Goal: Information Seeking & Learning: Learn about a topic

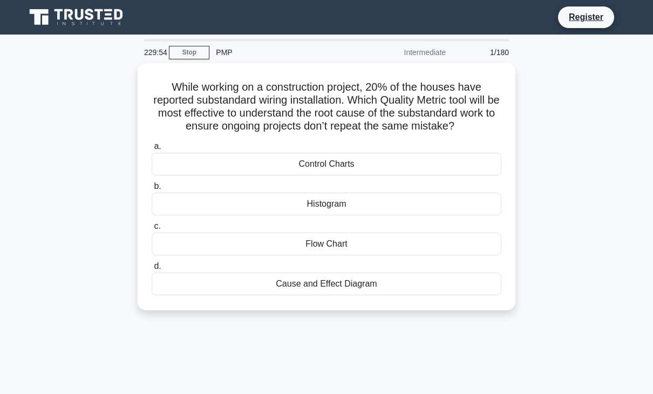
click at [524, 214] on div "While working on a construction project, 20% of the houses have reported substa…" at bounding box center [326, 193] width 615 height 260
click at [149, 54] on div "229:48" at bounding box center [153, 53] width 31 height 22
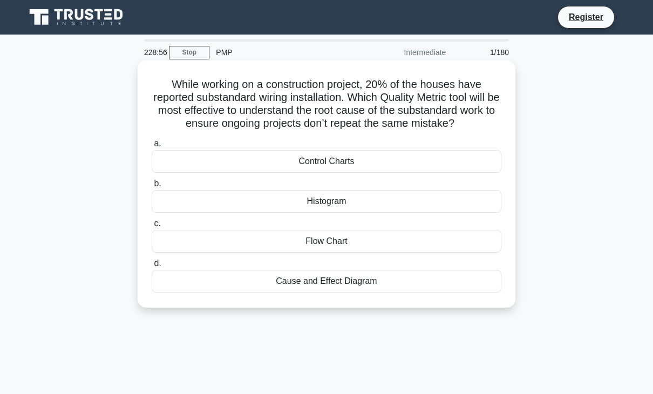
click at [322, 279] on div "Cause and Effect Diagram" at bounding box center [327, 281] width 350 height 23
click at [152, 267] on input "d. Cause and Effect Diagram" at bounding box center [152, 263] width 0 height 7
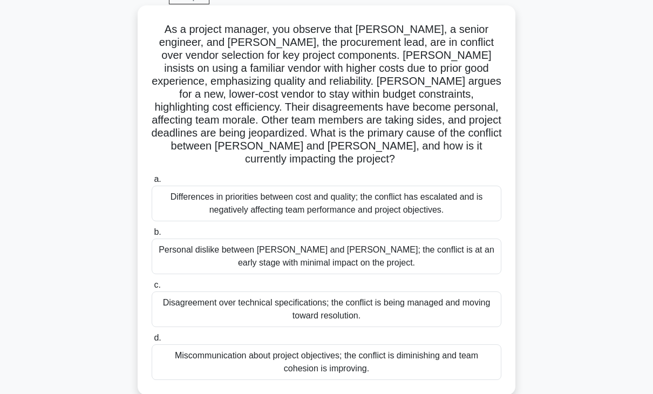
scroll to position [54, 0]
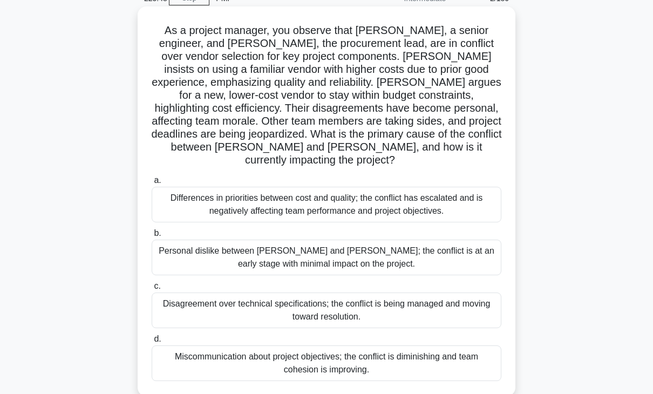
click at [317, 190] on div "Differences in priorities between cost and quality; the conflict has escalated …" at bounding box center [327, 205] width 350 height 36
click at [152, 184] on input "a. Differences in priorities between cost and quality; the conflict has escalat…" at bounding box center [152, 180] width 0 height 7
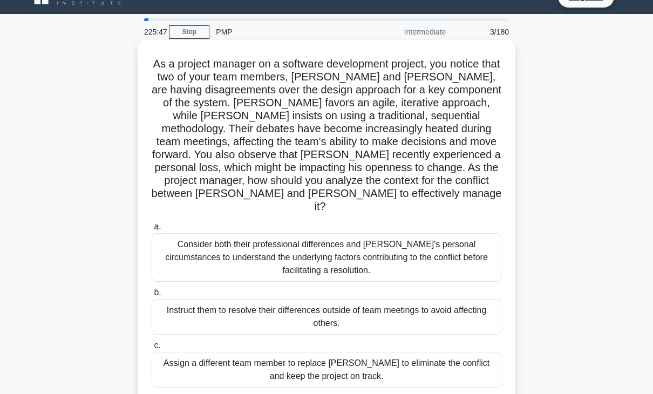
scroll to position [0, 0]
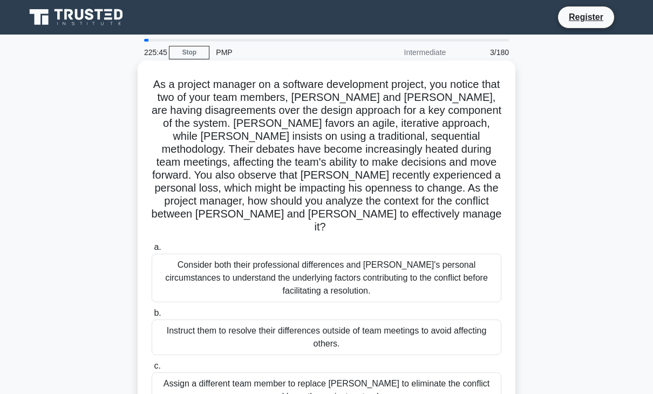
click at [282, 269] on div "Consider both their professional differences and Tom's personal circumstances t…" at bounding box center [327, 278] width 350 height 49
click at [152, 251] on input "a. Consider both their professional differences and Tom's personal circumstance…" at bounding box center [152, 247] width 0 height 7
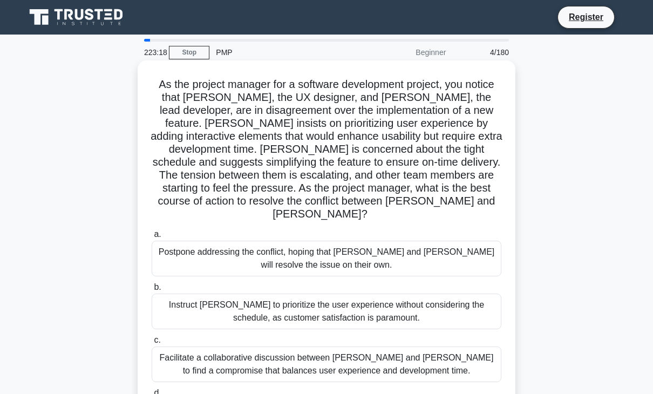
click at [200, 346] on div "Facilitate a collaborative discussion between Alex and Jamie to find a compromi…" at bounding box center [327, 364] width 350 height 36
click at [152, 344] on input "c. Facilitate a collaborative discussion between Alex and Jamie to find a compr…" at bounding box center [152, 340] width 0 height 7
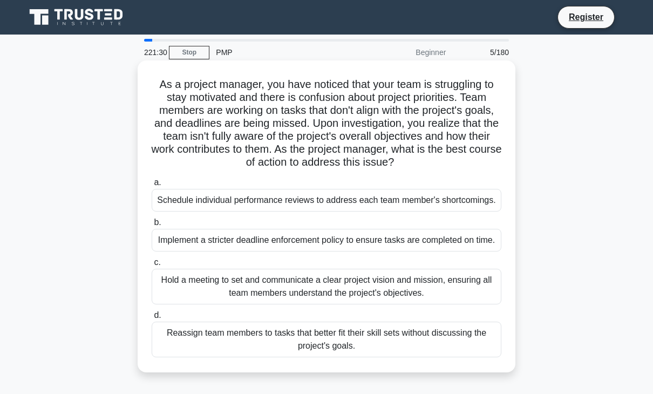
click at [320, 279] on div "Hold a meeting to set and communicate a clear project vision and mission, ensur…" at bounding box center [327, 287] width 350 height 36
click at [152, 266] on input "c. Hold a meeting to set and communicate a clear project vision and mission, en…" at bounding box center [152, 262] width 0 height 7
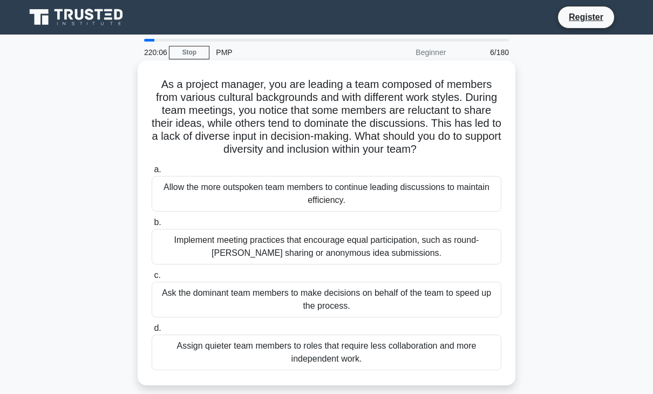
click at [285, 263] on div "Implement meeting practices that encourage equal participation, such as round-r…" at bounding box center [327, 247] width 350 height 36
click at [152, 226] on input "b. Implement meeting practices that encourage equal participation, such as roun…" at bounding box center [152, 222] width 0 height 7
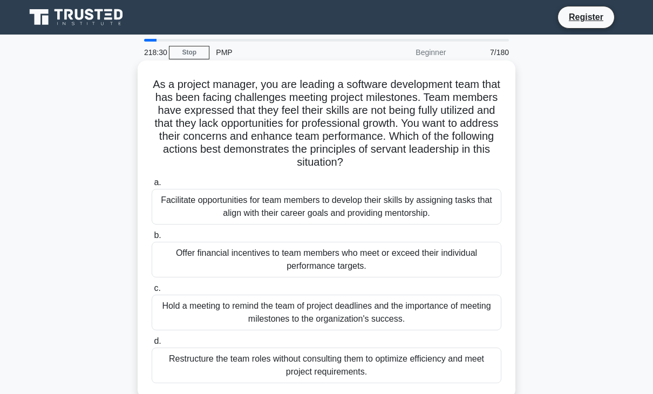
click at [282, 208] on div "Facilitate opportunities for team members to develop their skills by assigning …" at bounding box center [327, 207] width 350 height 36
click at [152, 186] on input "a. Facilitate opportunities for team members to develop their skills by assigni…" at bounding box center [152, 182] width 0 height 7
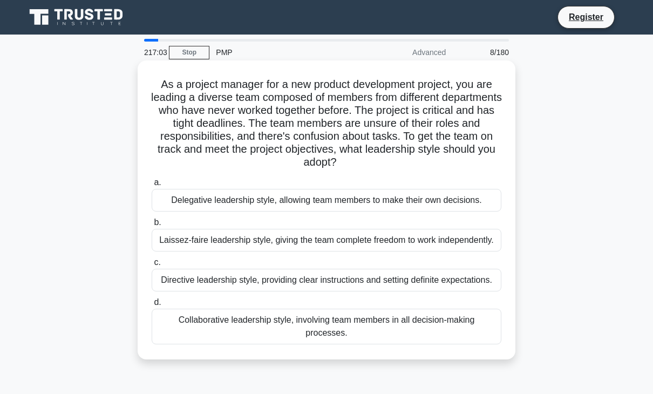
click at [274, 328] on div "Collaborative leadership style, involving team members in all decision-making p…" at bounding box center [327, 327] width 350 height 36
click at [152, 306] on input "d. Collaborative leadership style, involving team members in all decision-makin…" at bounding box center [152, 302] width 0 height 7
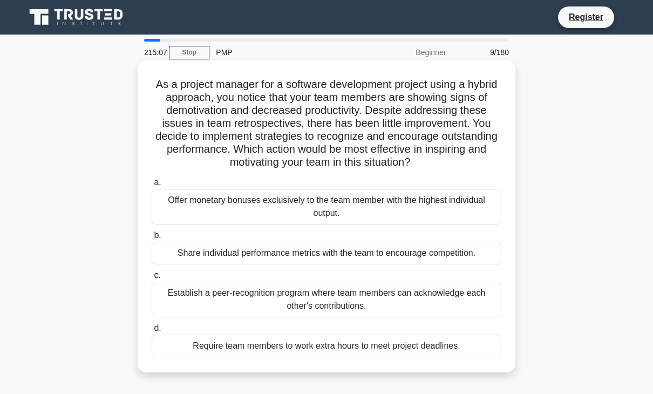
click at [278, 292] on div "Establish a peer-recognition program where team members can acknowledge each ot…" at bounding box center [327, 300] width 350 height 36
click at [152, 279] on input "c. Establish a peer-recognition program where team members can acknowledge each…" at bounding box center [152, 275] width 0 height 7
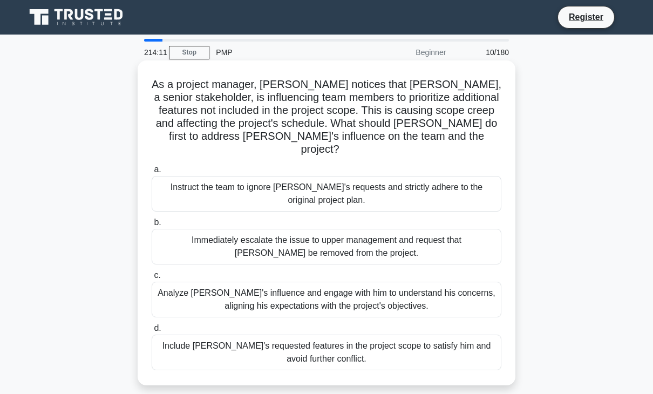
click at [329, 290] on div "Analyze John's influence and engage with him to understand his concerns, aligni…" at bounding box center [327, 300] width 350 height 36
click at [152, 279] on input "c. Analyze John's influence and engage with him to understand his concerns, ali…" at bounding box center [152, 275] width 0 height 7
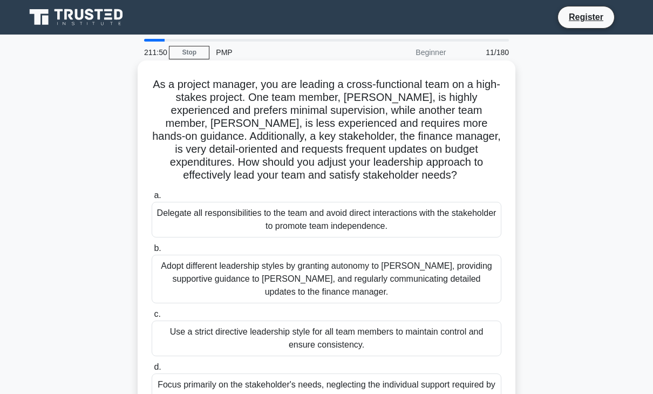
click at [360, 275] on div "Adopt different leadership styles by granting autonomy to Alex, providing suppo…" at bounding box center [327, 279] width 350 height 49
click at [152, 252] on input "b. Adopt different leadership styles by granting autonomy to Alex, providing su…" at bounding box center [152, 248] width 0 height 7
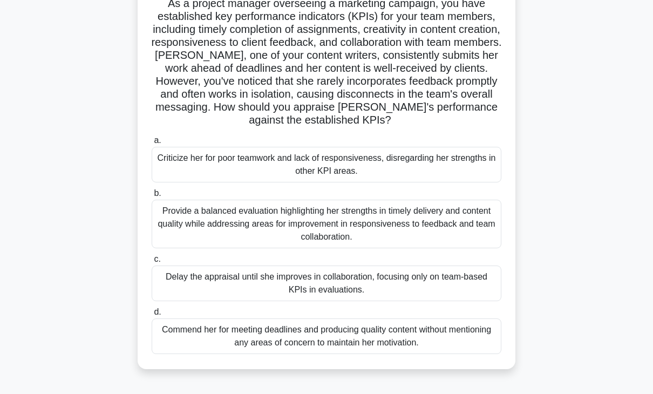
scroll to position [81, 0]
click at [224, 216] on div "Provide a balanced evaluation highlighting her strengths in timely delivery and…" at bounding box center [327, 223] width 350 height 49
click at [152, 196] on input "b. Provide a balanced evaluation highlighting her strengths in timely delivery …" at bounding box center [152, 192] width 0 height 7
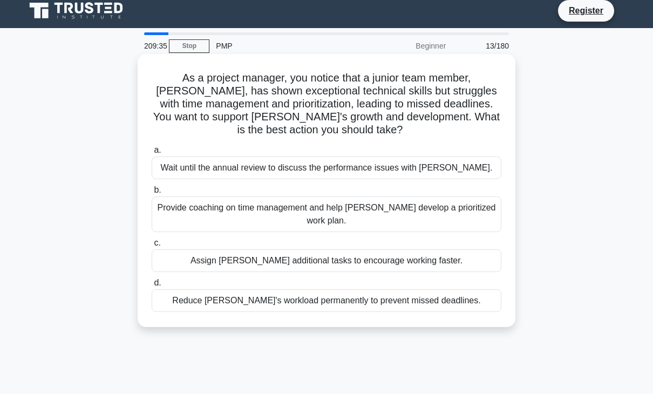
scroll to position [0, 0]
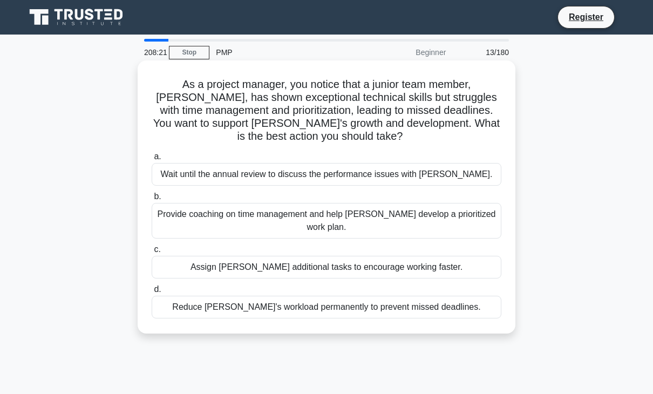
click at [218, 216] on div "Provide coaching on time management and help Alex develop a prioritized work pl…" at bounding box center [327, 221] width 350 height 36
click at [152, 200] on input "b. Provide coaching on time management and help Alex develop a prioritized work…" at bounding box center [152, 196] width 0 height 7
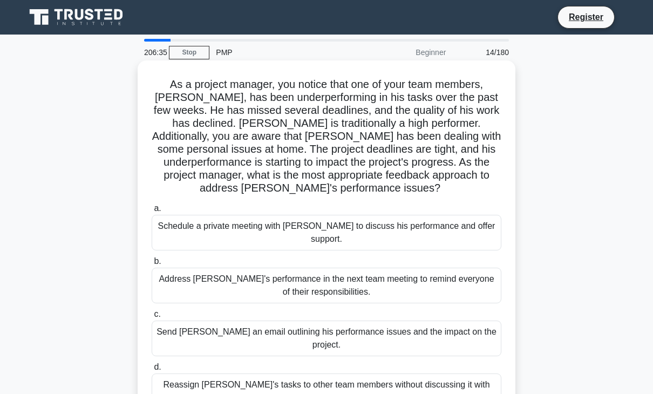
click at [257, 230] on div "Schedule a private meeting with Carlos to discuss his performance and offer sup…" at bounding box center [327, 233] width 350 height 36
click at [152, 212] on input "a. Schedule a private meeting with Carlos to discuss his performance and offer …" at bounding box center [152, 208] width 0 height 7
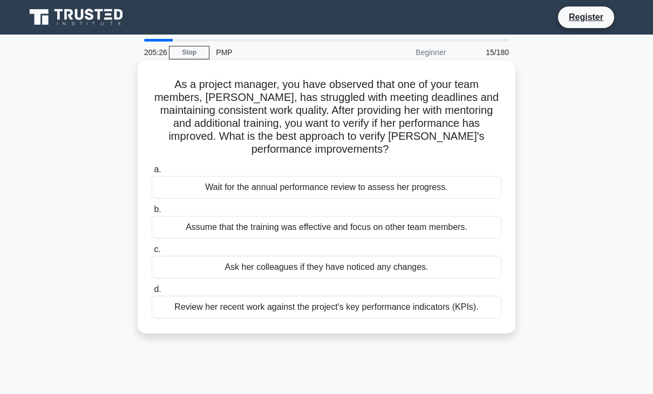
click at [334, 304] on div "Review her recent work against the project's key performance indicators (KPIs)." at bounding box center [327, 307] width 350 height 23
click at [152, 293] on input "d. Review her recent work against the project's key performance indicators (KPI…" at bounding box center [152, 289] width 0 height 7
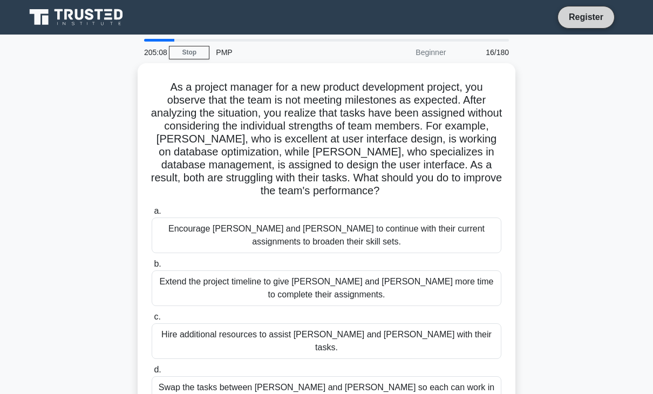
click at [584, 16] on link "Register" at bounding box center [585, 16] width 47 height 13
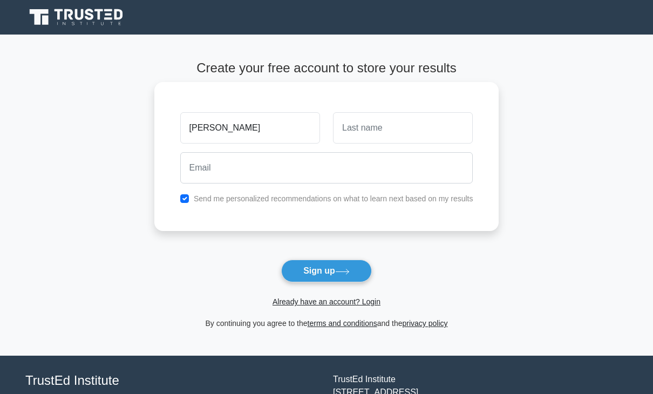
type input "[PERSON_NAME]"
click at [399, 124] on input "text" at bounding box center [403, 127] width 140 height 31
type input "luri"
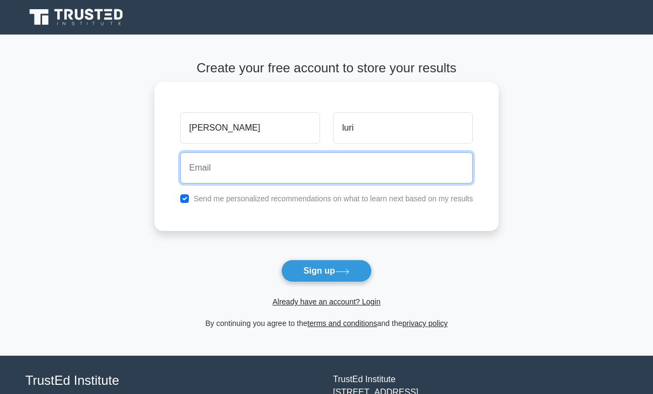
click at [228, 167] on input "email" at bounding box center [326, 167] width 293 height 31
type input "[EMAIL_ADDRESS][DOMAIN_NAME]"
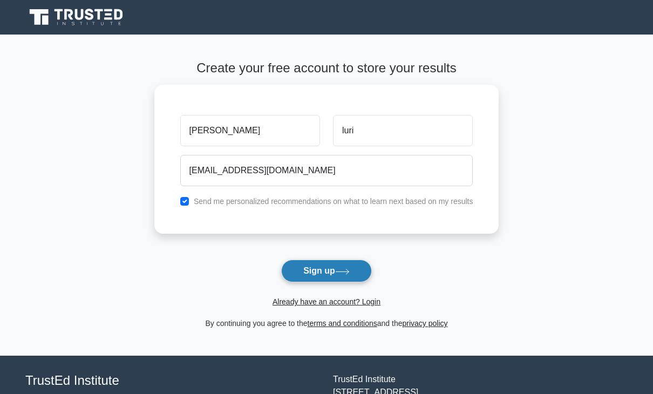
click at [322, 268] on button "Sign up" at bounding box center [326, 270] width 91 height 23
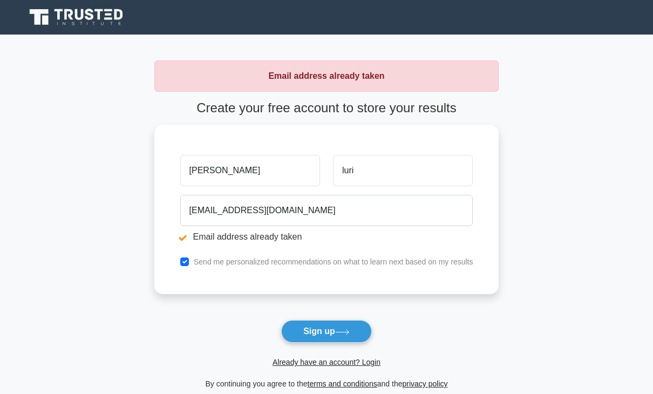
click at [231, 310] on form "Create your free account to store your results steve luri luristeve42@gmail.com…" at bounding box center [326, 245] width 345 height 290
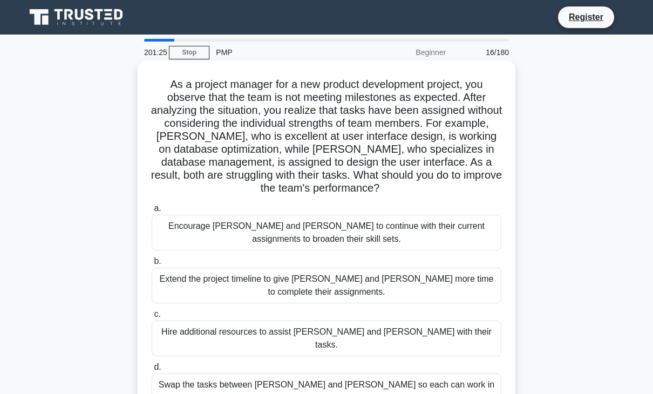
click at [197, 376] on div "Swap the tasks between [PERSON_NAME] and [PERSON_NAME] so each can work in thei…" at bounding box center [327, 391] width 350 height 36
click at [152, 371] on input "d. Swap the tasks between [PERSON_NAME] and [PERSON_NAME] so each can work in t…" at bounding box center [152, 367] width 0 height 7
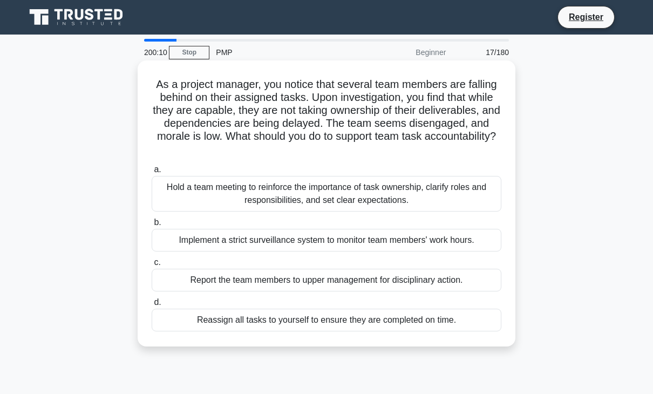
click at [288, 202] on div "Hold a team meeting to reinforce the importance of task ownership, clarify role…" at bounding box center [327, 194] width 350 height 36
click at [152, 173] on input "a. Hold a team meeting to reinforce the importance of task ownership, clarify r…" at bounding box center [152, 169] width 0 height 7
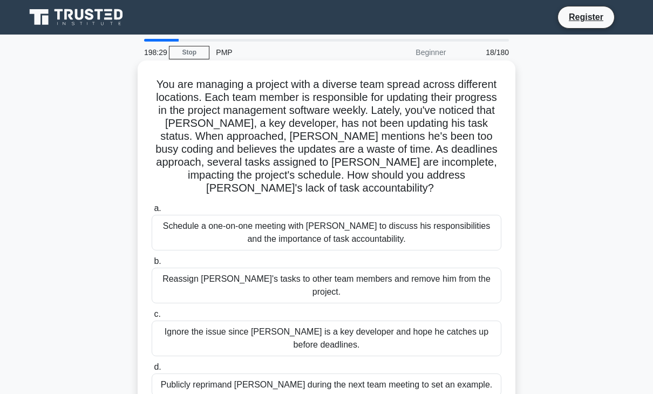
click at [318, 224] on div "Schedule a one-on-one meeting with Alex to discuss his responsibilities and the…" at bounding box center [327, 233] width 350 height 36
click at [152, 212] on input "a. Schedule a one-on-one meeting with Alex to discuss his responsibilities and …" at bounding box center [152, 208] width 0 height 7
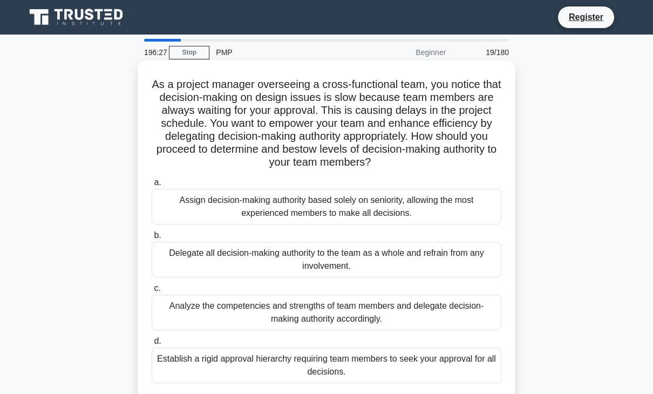
click at [343, 315] on div "Analyze the competencies and strengths of team members and delegate decision-ma…" at bounding box center [327, 313] width 350 height 36
click at [152, 292] on input "c. Analyze the competencies and strengths of team members and delegate decision…" at bounding box center [152, 288] width 0 height 7
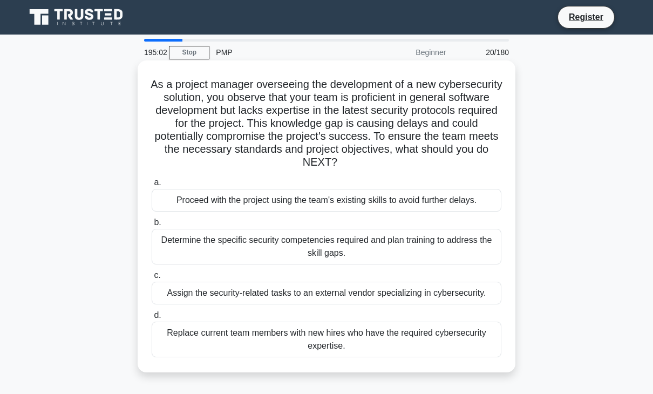
click at [292, 238] on div "Determine the specific security competencies required and plan training to addr…" at bounding box center [327, 247] width 350 height 36
click at [152, 226] on input "b. Determine the specific security competencies required and plan training to a…" at bounding box center [152, 222] width 0 height 7
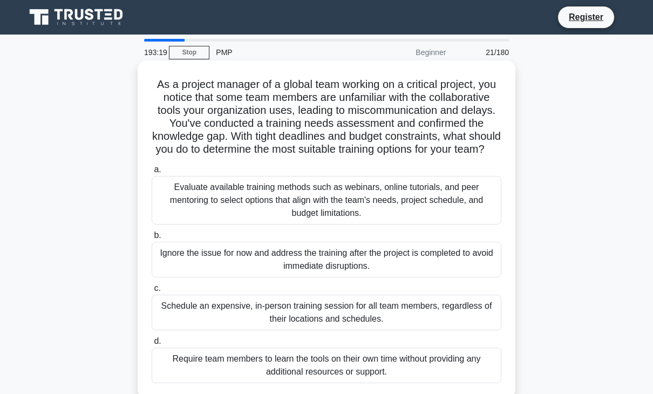
click at [349, 216] on div "Evaluate available training methods such as webinars, online tutorials, and pee…" at bounding box center [327, 200] width 350 height 49
click at [152, 173] on input "a. Evaluate available training methods such as webinars, online tutorials, and …" at bounding box center [152, 169] width 0 height 7
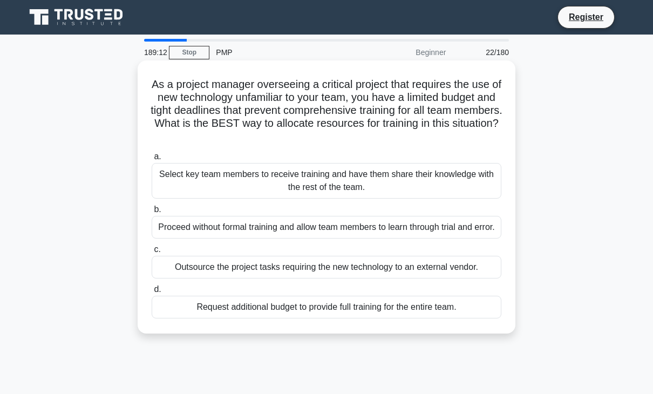
click at [319, 190] on div "Select key team members to receive training and have them share their knowledge…" at bounding box center [327, 181] width 350 height 36
click at [152, 160] on input "a. Select key team members to receive training and have them share their knowle…" at bounding box center [152, 156] width 0 height 7
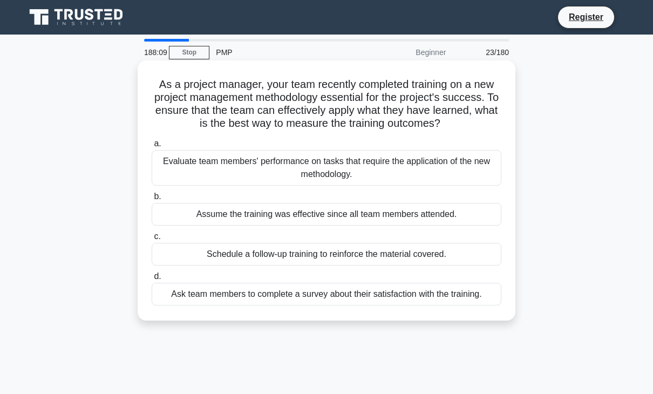
click at [306, 166] on div "Evaluate team members' performance on tasks that require the application of the…" at bounding box center [327, 168] width 350 height 36
click at [152, 147] on input "a. Evaluate team members' performance on tasks that require the application of …" at bounding box center [152, 143] width 0 height 7
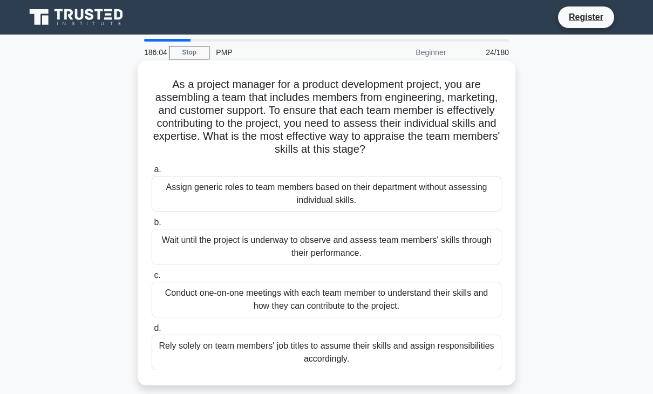
click at [283, 296] on div "Conduct one-on-one meetings with each team member to understand their skills an…" at bounding box center [327, 300] width 350 height 36
click at [152, 279] on input "c. Conduct one-on-one meetings with each team member to understand their skills…" at bounding box center [152, 275] width 0 height 7
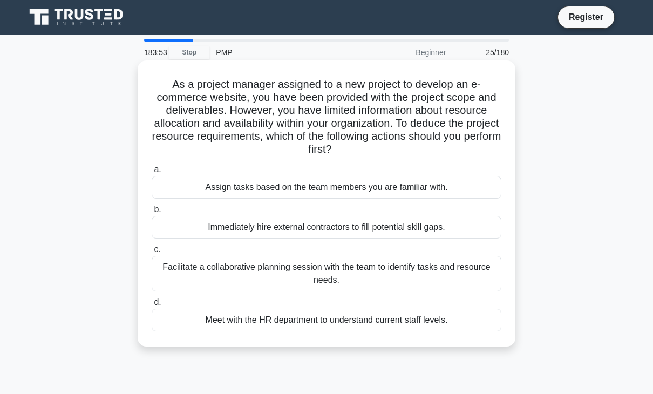
click at [311, 270] on div "Facilitate a collaborative planning session with the team to identify tasks and…" at bounding box center [327, 274] width 350 height 36
click at [152, 253] on input "c. Facilitate a collaborative planning session with the team to identify tasks …" at bounding box center [152, 249] width 0 height 7
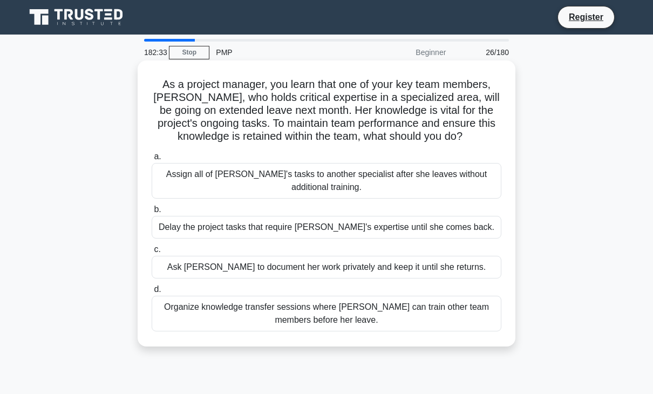
click at [304, 313] on div "Organize knowledge transfer sessions where Emma can train other team members be…" at bounding box center [327, 314] width 350 height 36
click at [152, 293] on input "d. Organize knowledge transfer sessions where Emma can train other team members…" at bounding box center [152, 289] width 0 height 7
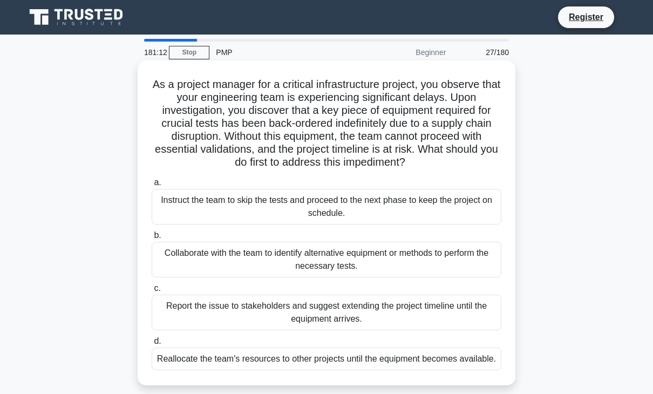
click at [291, 254] on div "Collaborate with the team to identify alternative equipment or methods to perfo…" at bounding box center [327, 260] width 350 height 36
click at [152, 239] on input "b. Collaborate with the team to identify alternative equipment or methods to pe…" at bounding box center [152, 235] width 0 height 7
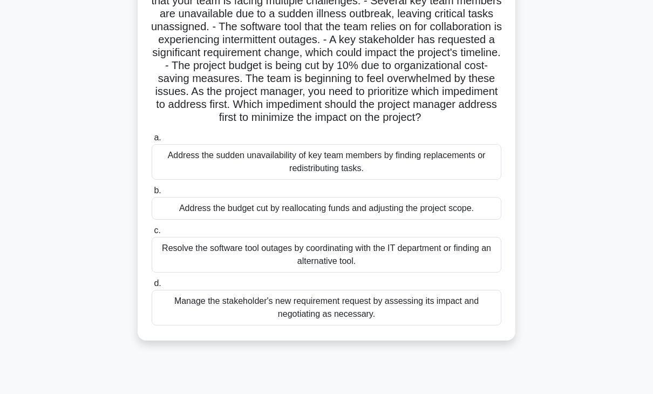
scroll to position [101, 0]
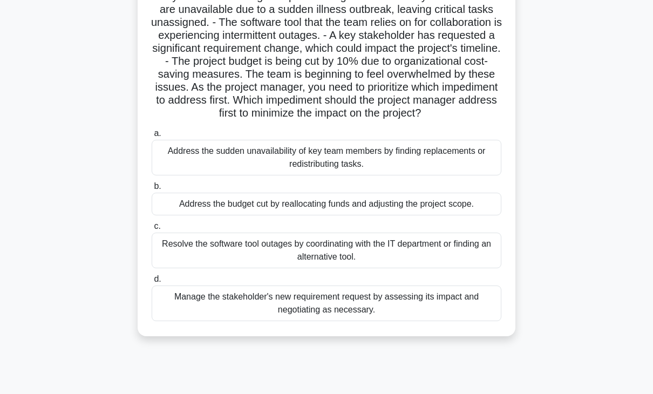
click at [268, 314] on div "Manage the stakeholder's new requirement request by assessing its impact and ne…" at bounding box center [327, 303] width 350 height 36
click at [152, 283] on input "d. Manage the stakeholder's new requirement request by assessing its impact and…" at bounding box center [152, 279] width 0 height 7
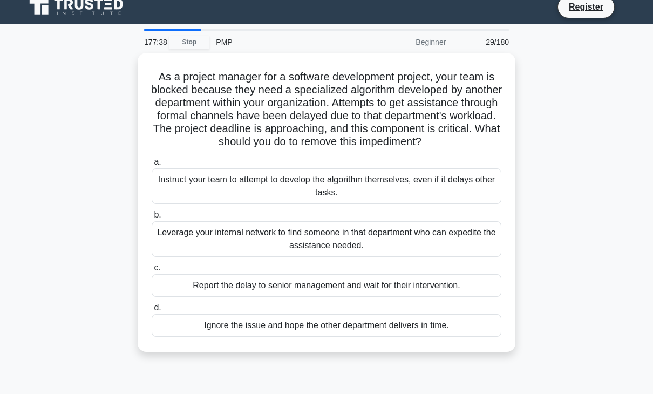
scroll to position [0, 0]
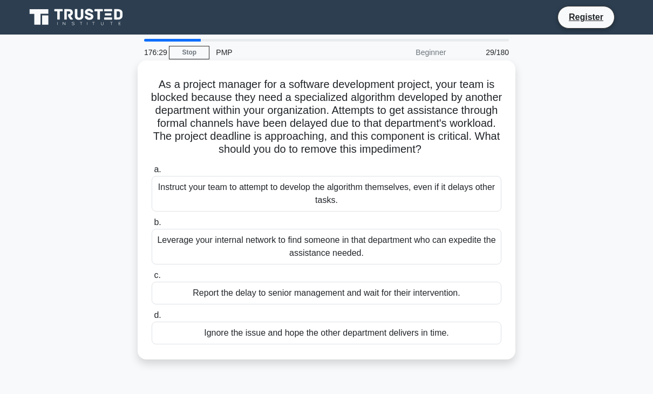
click at [312, 256] on div "Leverage your internal network to find someone in that department who can exped…" at bounding box center [327, 247] width 350 height 36
click at [152, 226] on input "b. Leverage your internal network to find someone in that department who can ex…" at bounding box center [152, 222] width 0 height 7
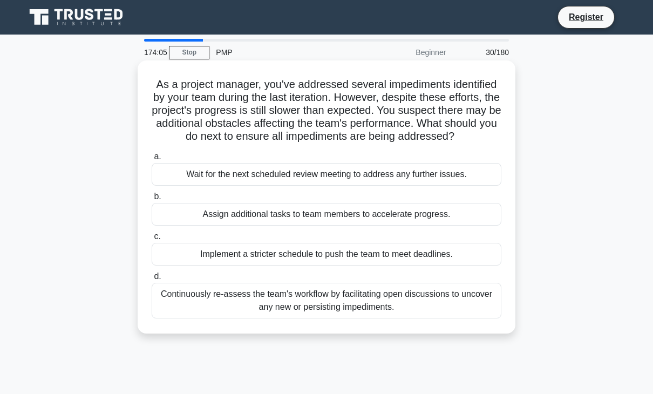
click at [340, 297] on div "Continuously re-assess the team's workflow by facilitating open discussions to …" at bounding box center [327, 301] width 350 height 36
click at [152, 280] on input "d. Continuously re-assess the team's workflow by facilitating open discussions …" at bounding box center [152, 276] width 0 height 7
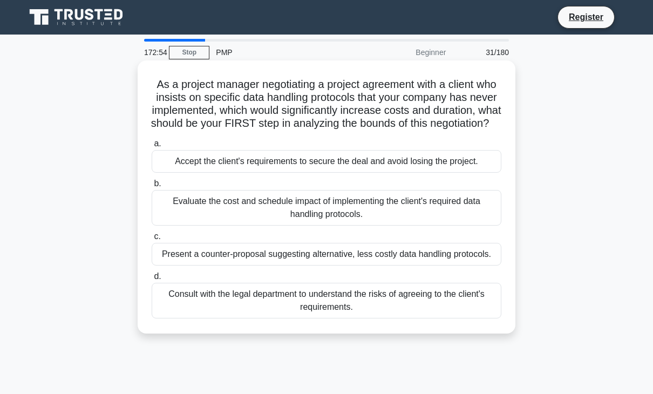
click at [354, 218] on div "Evaluate the cost and schedule impact of implementing the client's required dat…" at bounding box center [327, 208] width 350 height 36
click at [152, 187] on input "b. Evaluate the cost and schedule impact of implementing the client's required …" at bounding box center [152, 183] width 0 height 7
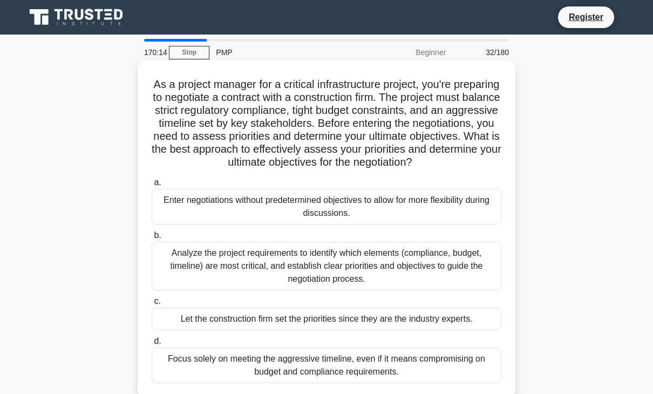
click at [303, 273] on div "Analyze the project requirements to identify which elements (compliance, budget…" at bounding box center [327, 266] width 350 height 49
click at [152, 239] on input "b. Analyze the project requirements to identify which elements (compliance, bud…" at bounding box center [152, 235] width 0 height 7
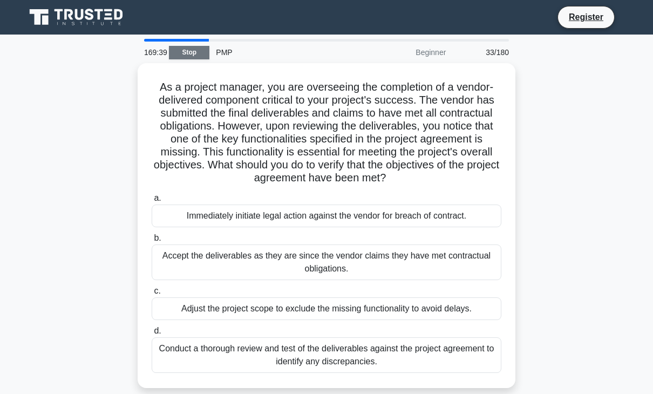
click at [193, 52] on link "Stop" at bounding box center [189, 52] width 40 height 13
click at [190, 53] on link "Stop" at bounding box center [189, 52] width 40 height 13
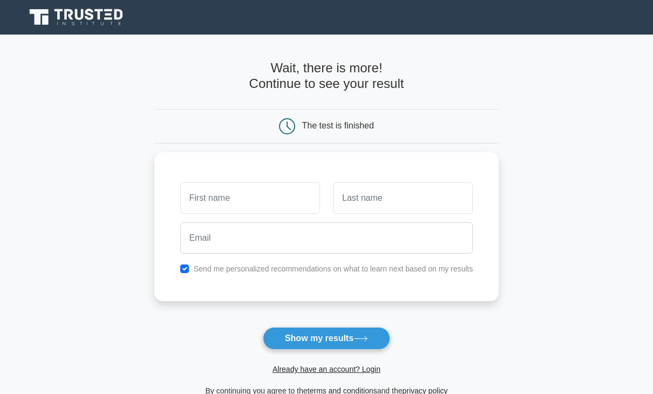
click at [609, 142] on main "Wait, there is more! Continue to see your result The test is finished and the" at bounding box center [326, 229] width 653 height 388
click at [319, 340] on button "Show my results" at bounding box center [326, 338] width 127 height 23
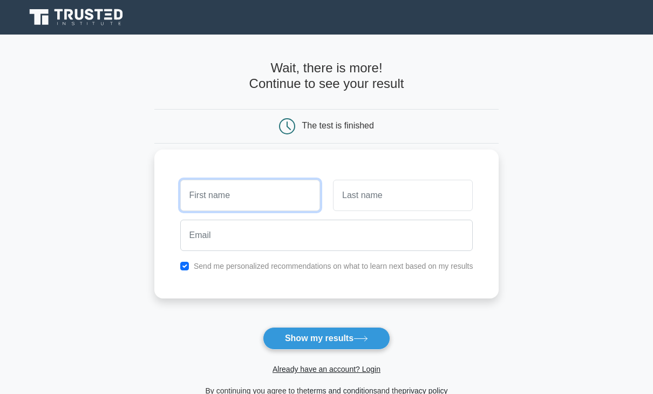
click at [243, 194] on input "text" at bounding box center [250, 195] width 140 height 31
type input "steve"
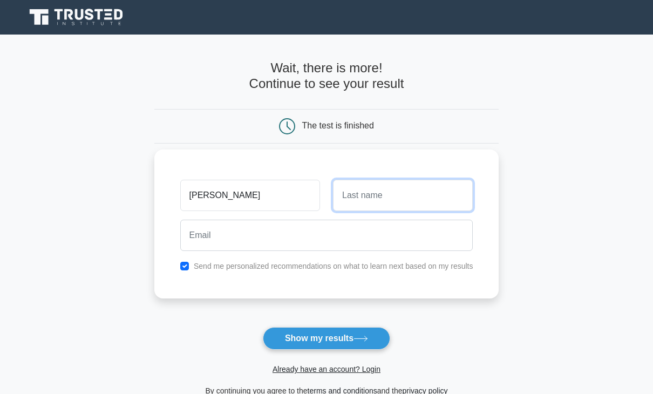
type input "luri"
type input "luristeve42@gmail.com"
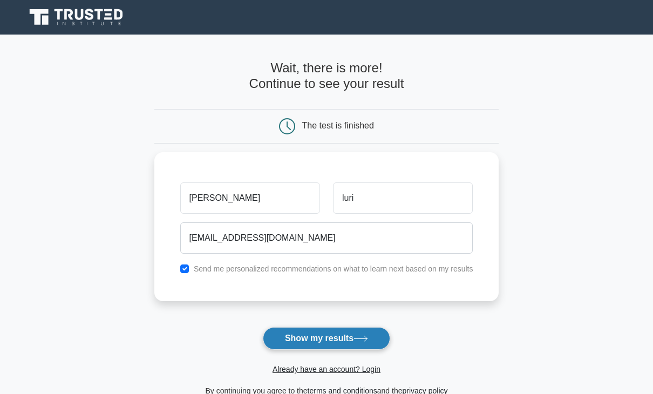
click at [325, 337] on button "Show my results" at bounding box center [326, 338] width 127 height 23
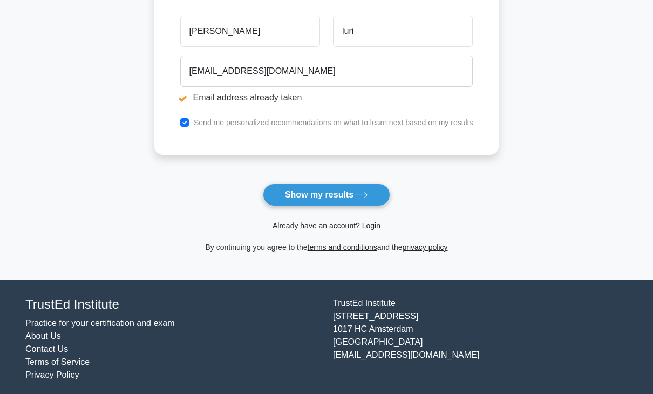
scroll to position [207, 0]
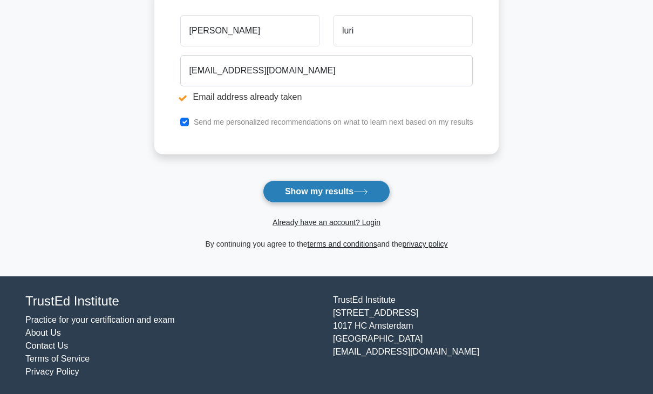
click at [312, 194] on button "Show my results" at bounding box center [326, 191] width 127 height 23
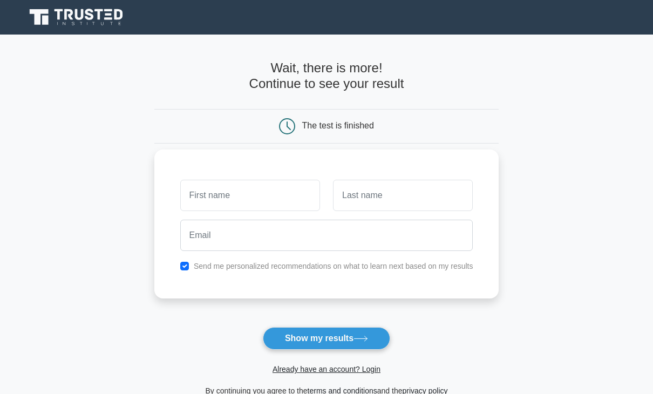
click at [230, 204] on input "text" at bounding box center [250, 195] width 140 height 31
click at [216, 196] on input "text" at bounding box center [250, 195] width 140 height 31
type input "[PERSON_NAME]"
click at [352, 200] on input "text" at bounding box center [403, 195] width 140 height 31
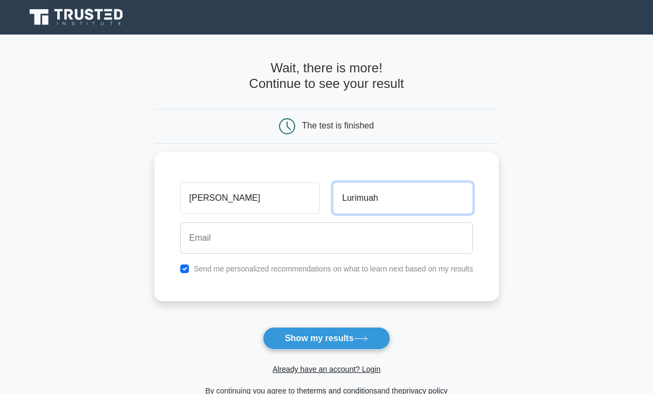
type input "Lurimuah"
click at [516, 233] on main "Wait, there is more! Continue to see your result The test is finished Stephen" at bounding box center [326, 229] width 653 height 388
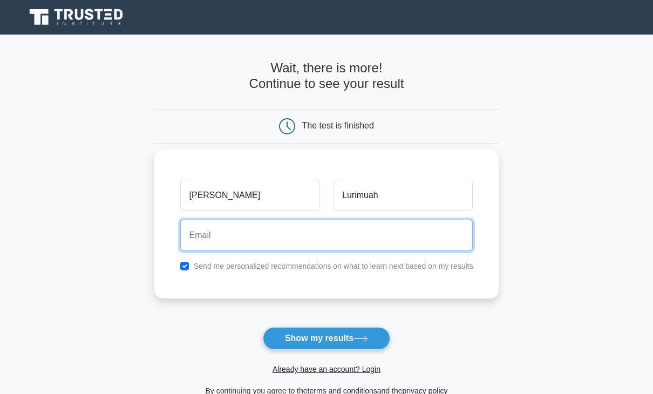
click at [241, 234] on input "email" at bounding box center [326, 235] width 293 height 31
type input "[EMAIL_ADDRESS][DOMAIN_NAME]"
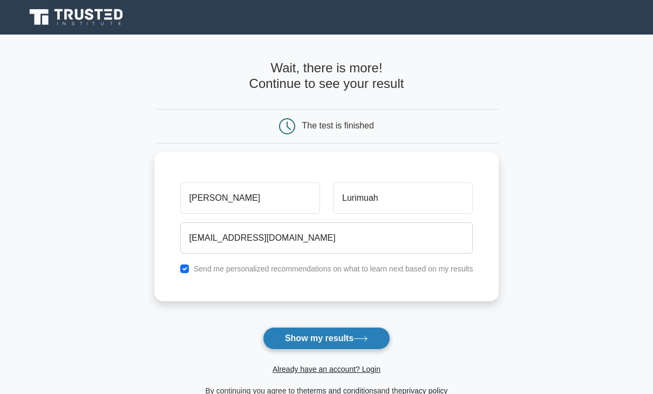
click at [325, 331] on button "Show my results" at bounding box center [326, 338] width 127 height 23
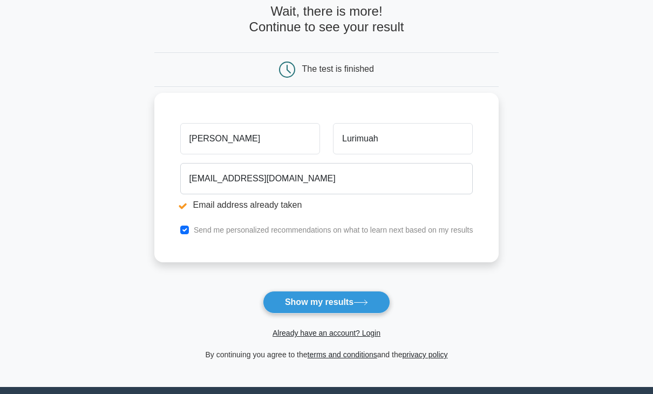
scroll to position [97, 0]
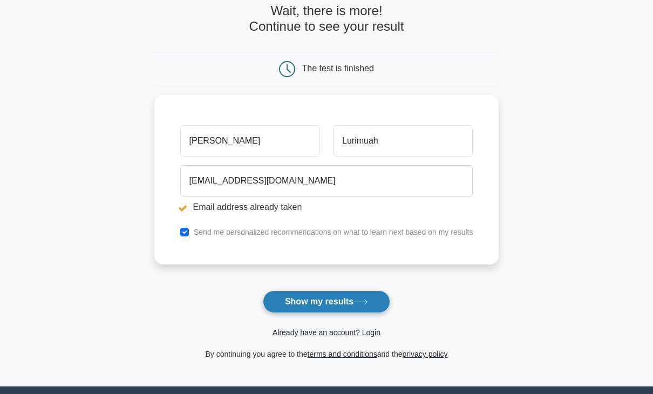
click at [317, 298] on button "Show my results" at bounding box center [326, 301] width 127 height 23
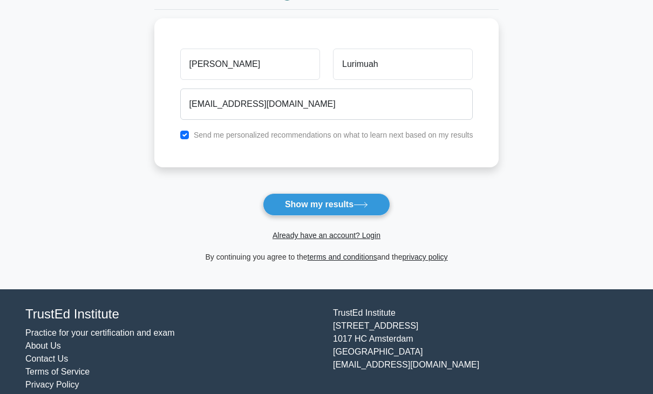
scroll to position [147, 0]
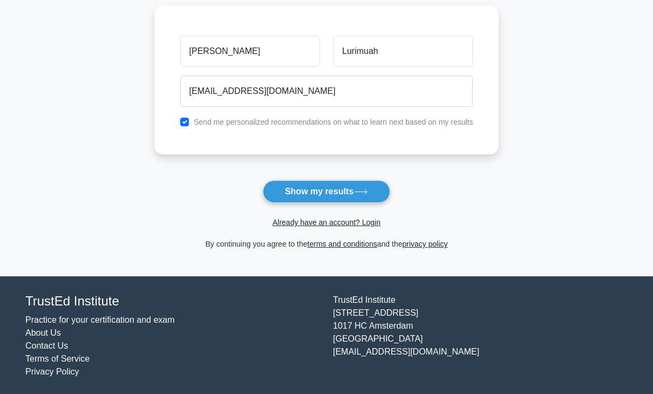
click at [148, 199] on main "Wait, there is more! Continue to see your result The test is finished Stephen" at bounding box center [326, 82] width 653 height 388
click at [315, 188] on button "Show my results" at bounding box center [326, 191] width 127 height 23
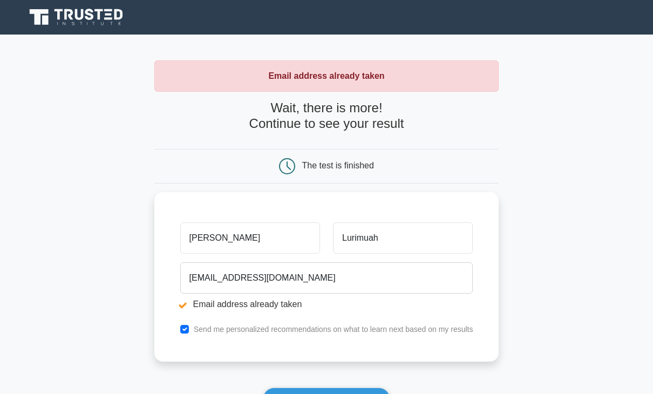
click at [472, 373] on form "Wait, there is more! Continue to see your result The test is finished [PERSON_N…" at bounding box center [326, 278] width 345 height 357
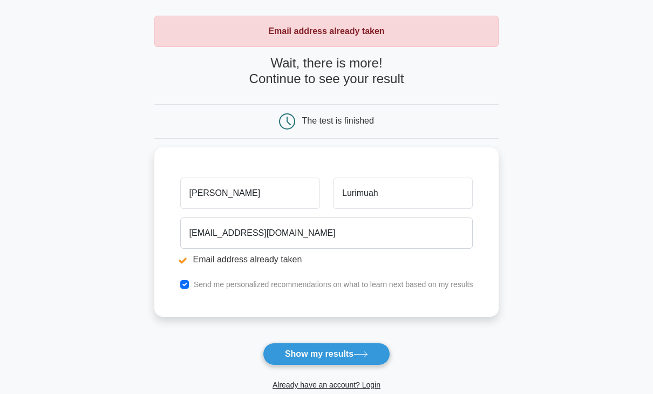
scroll to position [65, 0]
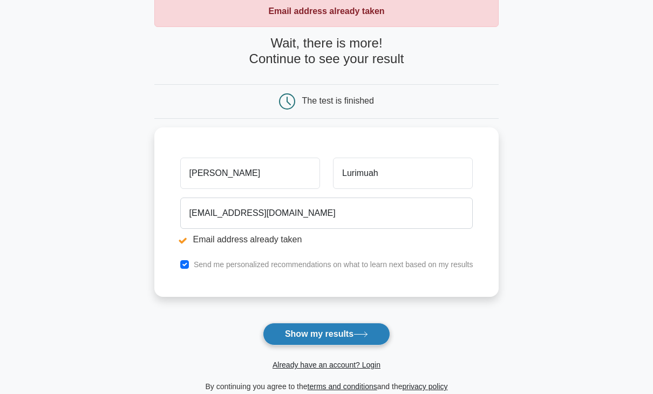
click at [330, 334] on button "Show my results" at bounding box center [326, 334] width 127 height 23
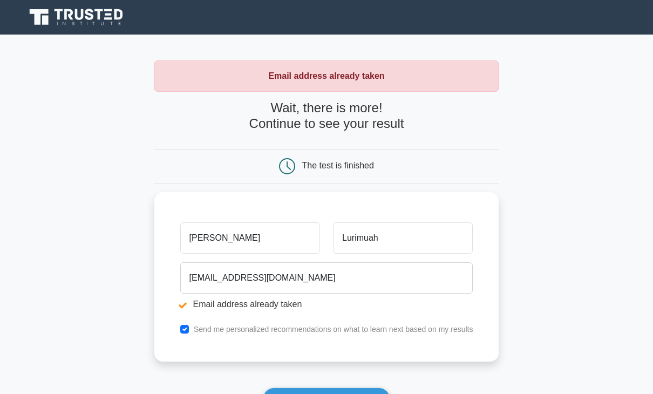
click at [528, 302] on main "Email address already taken Wait, there is more! Continue to see your result Th…" at bounding box center [326, 259] width 653 height 449
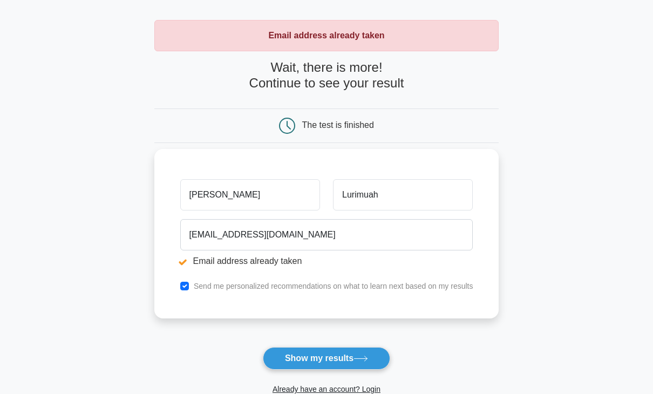
scroll to position [30, 0]
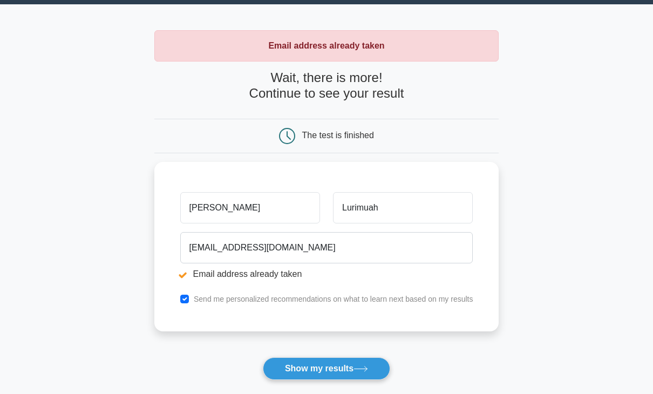
click at [289, 140] on icon at bounding box center [287, 136] width 16 height 16
click at [411, 143] on div "The test is finished" at bounding box center [326, 136] width 230 height 16
click at [306, 366] on button "Show my results" at bounding box center [326, 368] width 127 height 23
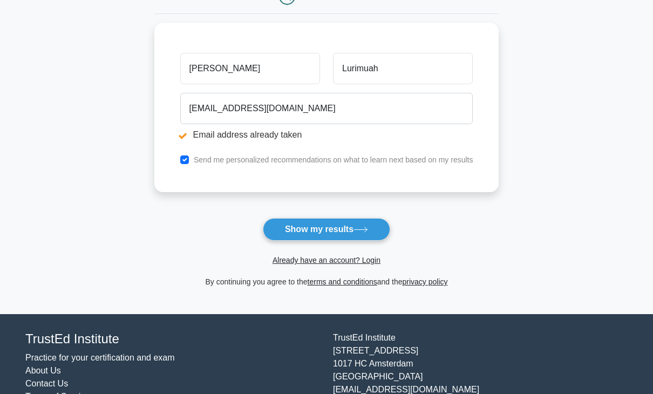
scroll to position [207, 0]
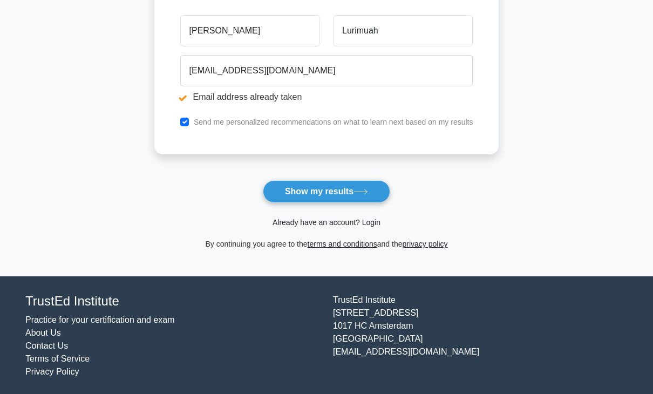
click at [321, 221] on link "Already have an account? Login" at bounding box center [326, 222] width 108 height 9
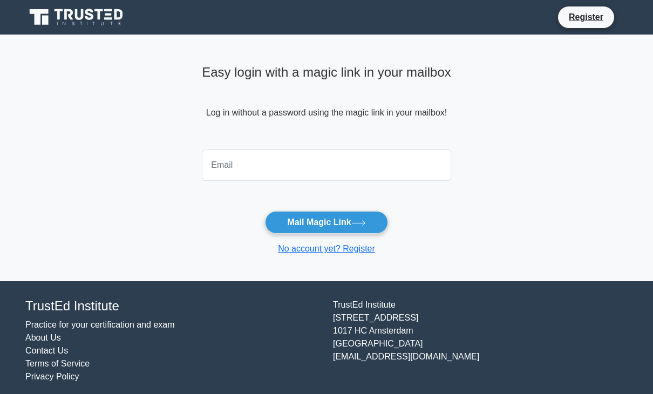
click at [237, 167] on input "email" at bounding box center [326, 164] width 249 height 31
type input "[EMAIL_ADDRESS][DOMAIN_NAME]"
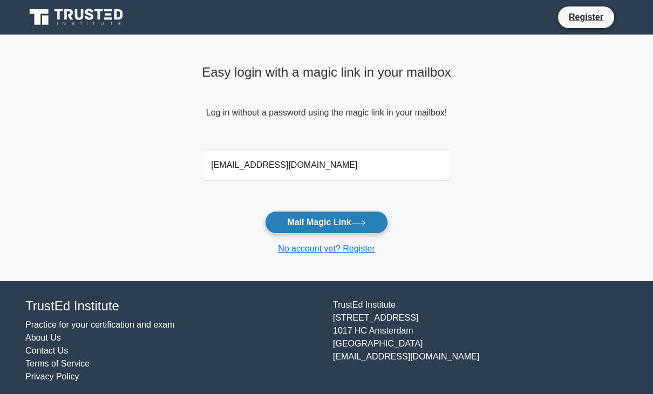
click at [322, 221] on button "Mail Magic Link" at bounding box center [326, 222] width 122 height 23
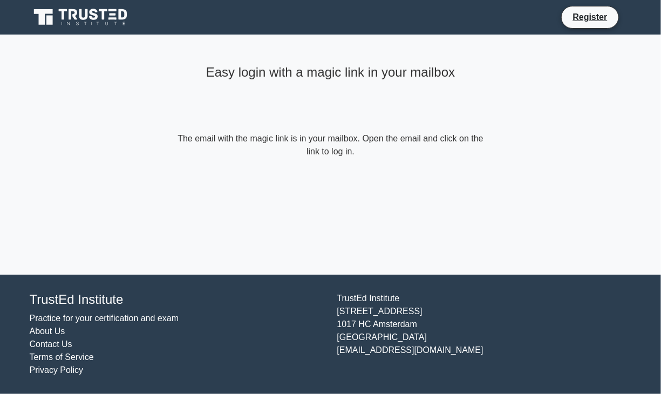
click at [145, 100] on main "Easy login with a magic link in your mailbox The email with the magic link is i…" at bounding box center [330, 155] width 661 height 240
click at [202, 171] on div "Easy login with a magic link in your mailbox The email with the magic link is i…" at bounding box center [331, 109] width 324 height 149
click at [140, 76] on main "Easy login with a magic link in your mailbox The email with the magic link is i…" at bounding box center [330, 155] width 661 height 240
click at [62, 14] on icon at bounding box center [63, 14] width 9 height 11
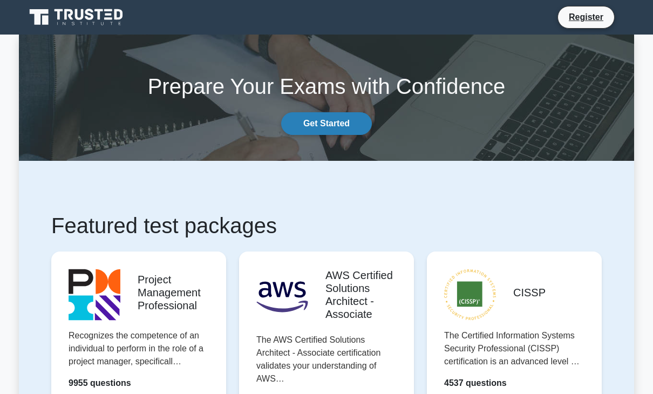
click at [333, 124] on link "Get Started" at bounding box center [326, 123] width 91 height 23
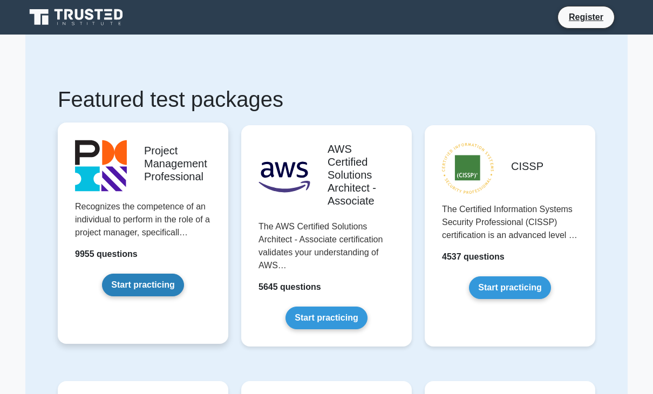
click at [166, 287] on link "Start practicing" at bounding box center [142, 285] width 81 height 23
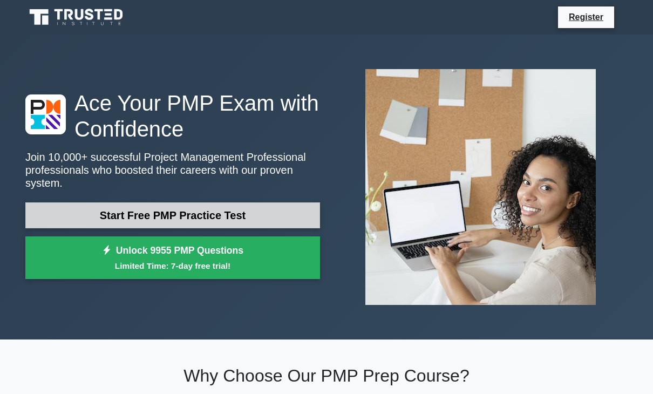
click at [161, 212] on link "Start Free PMP Practice Test" at bounding box center [172, 215] width 295 height 26
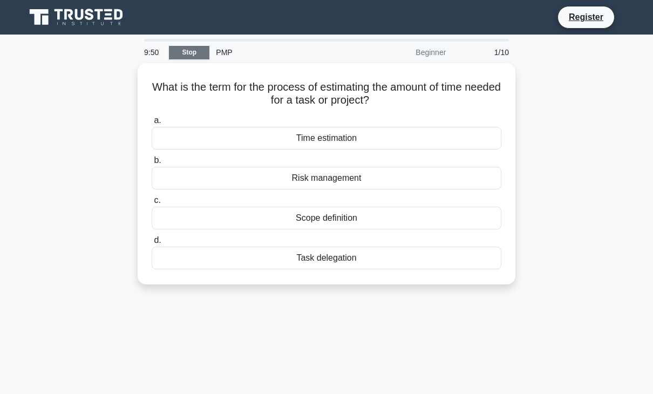
click at [177, 51] on link "Stop" at bounding box center [189, 52] width 40 height 13
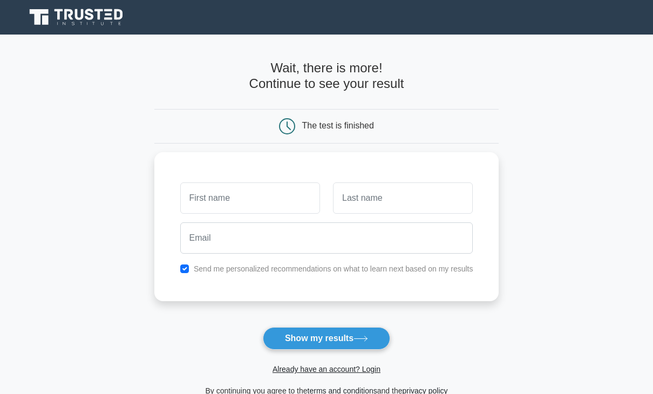
click at [75, 100] on main "Wait, there is more! Continue to see your result The test is finished and the" at bounding box center [326, 229] width 653 height 388
click at [111, 112] on main "Wait, there is more! Continue to see your result The test is finished and the" at bounding box center [326, 229] width 653 height 388
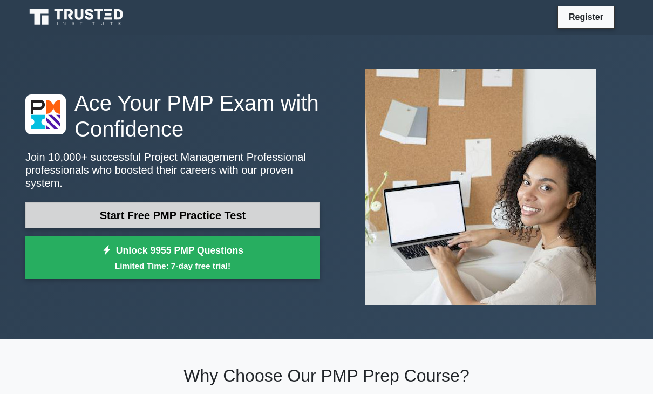
click at [160, 208] on link "Start Free PMP Practice Test" at bounding box center [172, 215] width 295 height 26
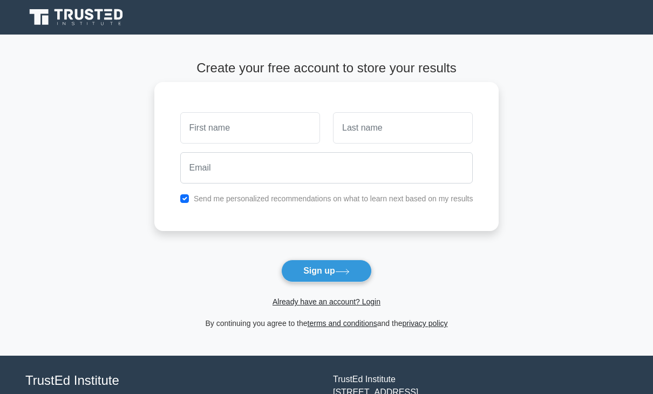
click at [236, 128] on input "text" at bounding box center [250, 127] width 140 height 31
type input "[PERSON_NAME]"
type input "Lurimuah"
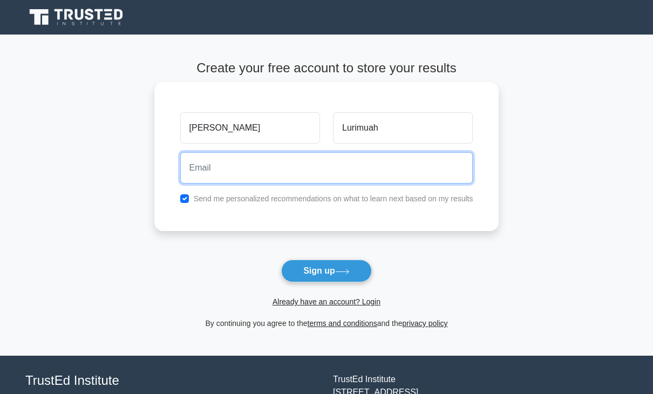
type input "[EMAIL_ADDRESS][DOMAIN_NAME]"
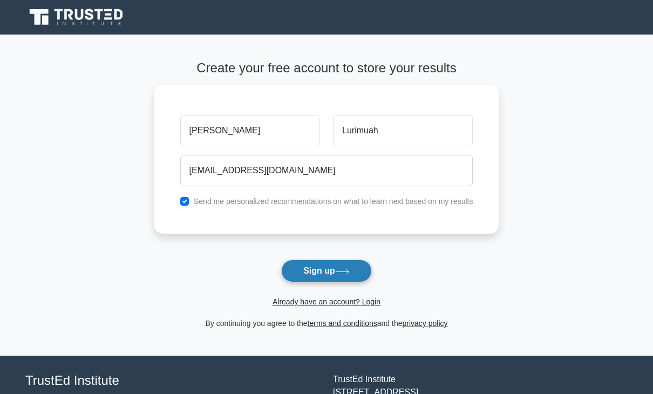
click at [305, 270] on button "Sign up" at bounding box center [326, 270] width 91 height 23
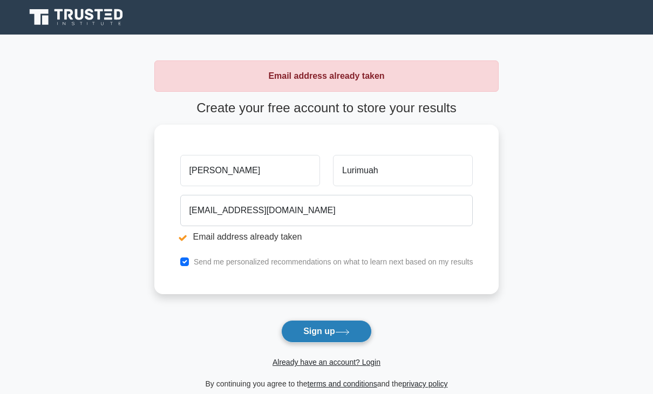
click at [305, 331] on button "Sign up" at bounding box center [326, 331] width 91 height 23
click at [317, 332] on button "Sign up" at bounding box center [326, 331] width 91 height 23
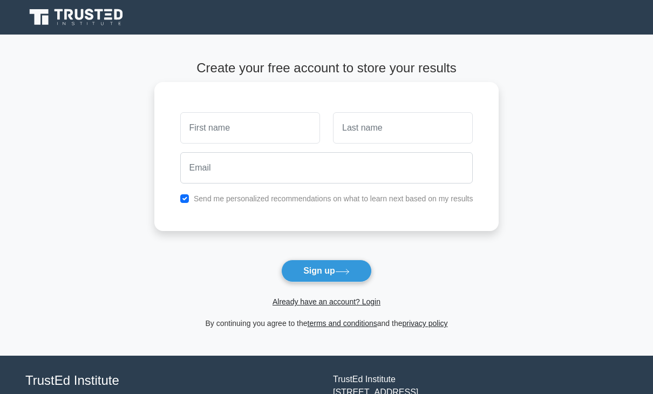
click at [274, 128] on input "text" at bounding box center [250, 127] width 140 height 31
type input "[PERSON_NAME]"
type input "Lurimuah"
type input "[EMAIL_ADDRESS][DOMAIN_NAME]"
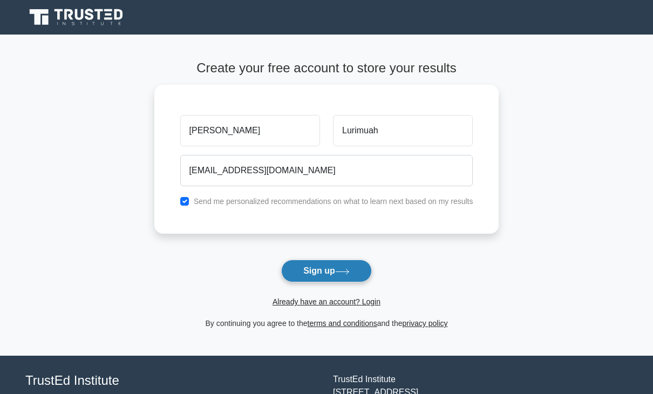
click at [315, 275] on button "Sign up" at bounding box center [326, 270] width 91 height 23
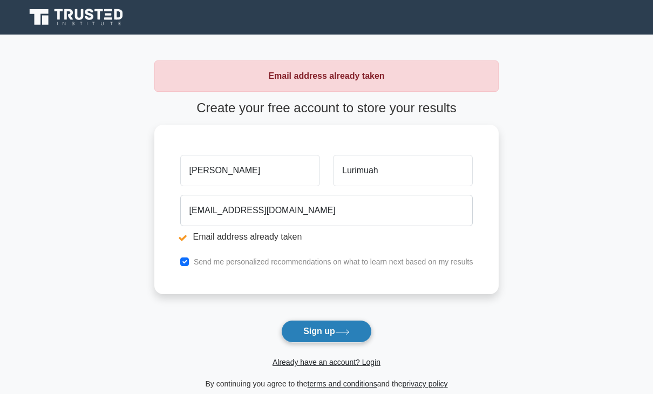
click at [318, 324] on button "Sign up" at bounding box center [326, 331] width 91 height 23
click at [307, 327] on button "Sign up" at bounding box center [326, 331] width 91 height 23
click at [316, 333] on button "Sign up" at bounding box center [326, 331] width 91 height 23
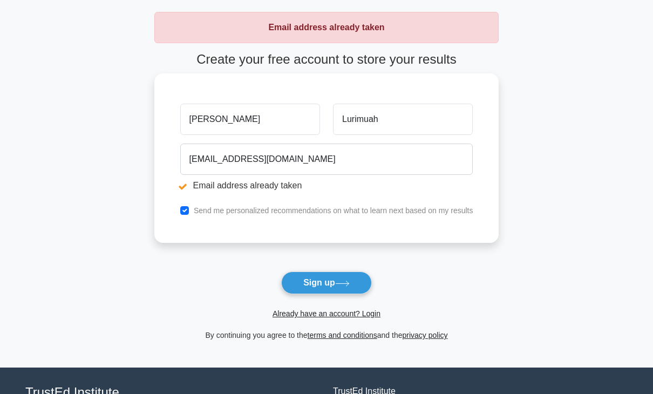
scroll to position [140, 0]
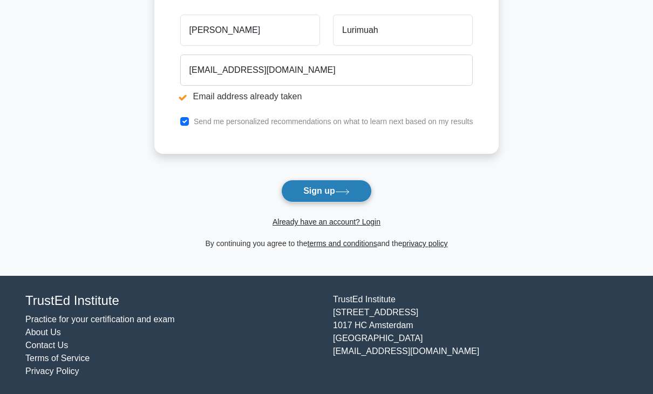
click at [326, 187] on button "Sign up" at bounding box center [326, 191] width 91 height 23
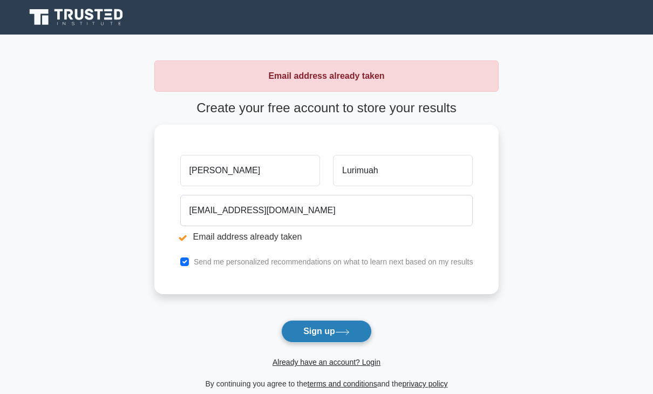
click at [323, 329] on button "Sign up" at bounding box center [326, 331] width 91 height 23
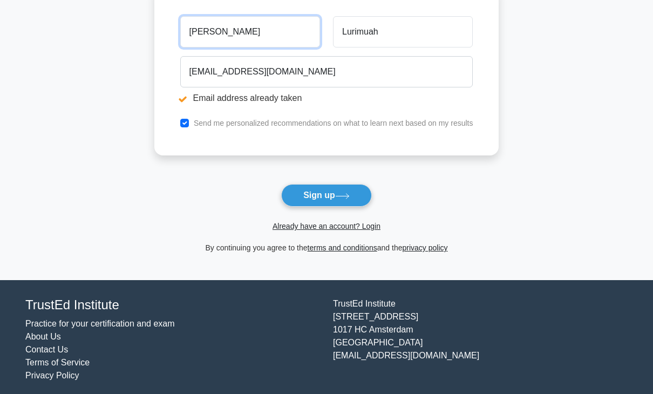
scroll to position [140, 0]
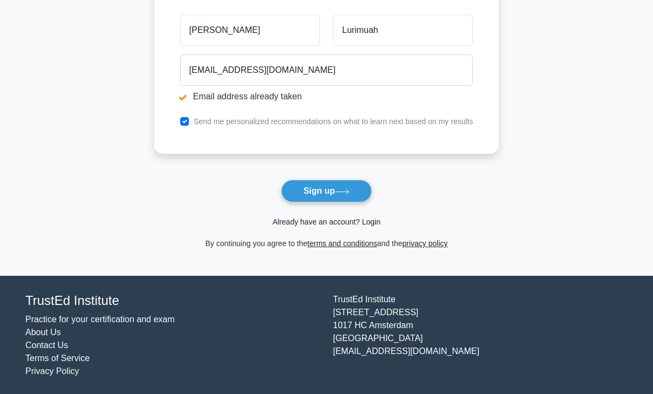
click at [331, 223] on link "Already have an account? Login" at bounding box center [326, 221] width 108 height 9
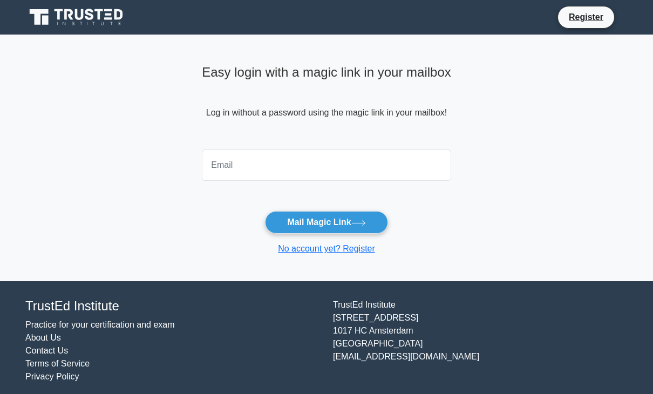
click at [212, 162] on input "email" at bounding box center [326, 164] width 249 height 31
type input "[EMAIL_ADDRESS][DOMAIN_NAME]"
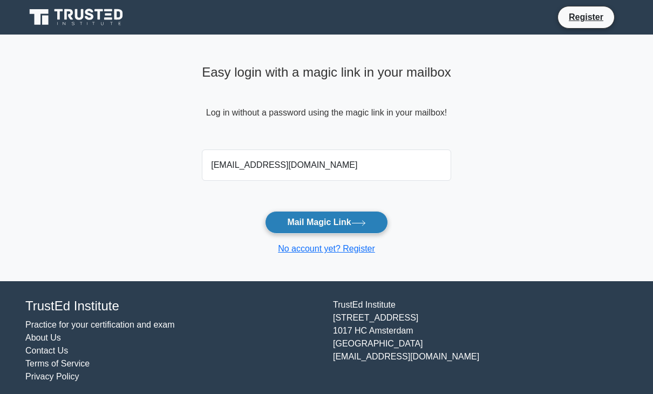
click at [319, 226] on button "Mail Magic Link" at bounding box center [326, 222] width 122 height 23
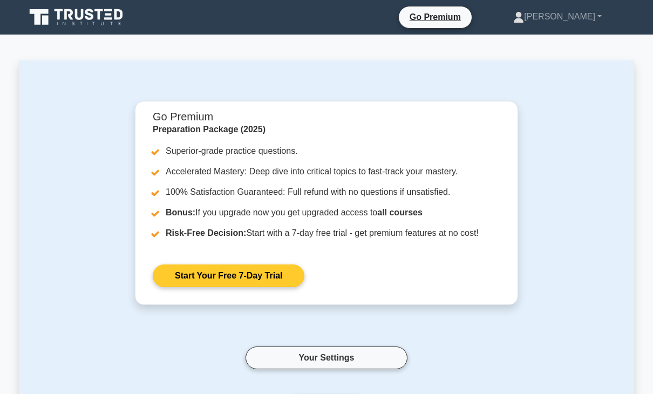
click at [226, 276] on link "Start Your Free 7-Day Trial" at bounding box center [229, 275] width 152 height 23
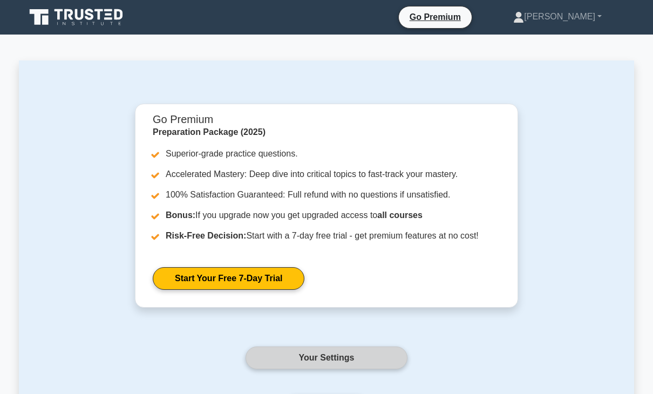
click at [298, 357] on link "Your Settings" at bounding box center [326, 357] width 162 height 23
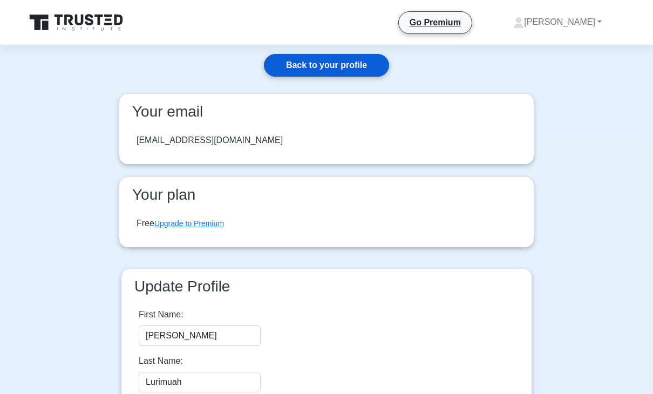
click at [327, 71] on link "Back to your profile" at bounding box center [326, 65] width 125 height 23
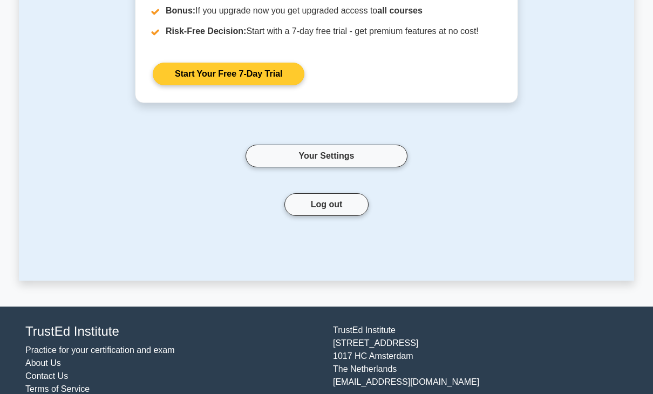
scroll to position [232, 0]
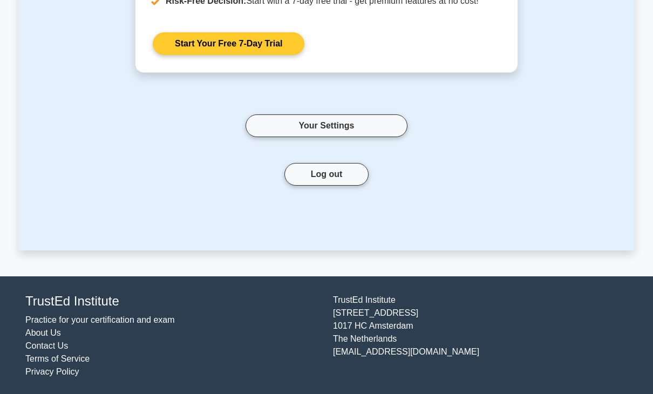
click at [323, 171] on button "Log out" at bounding box center [326, 174] width 85 height 23
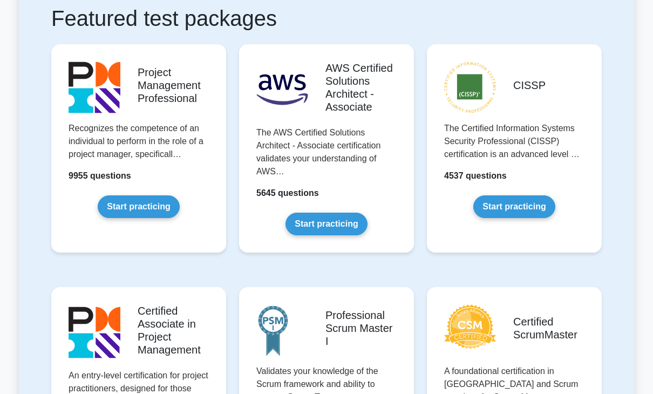
scroll to position [270, 0]
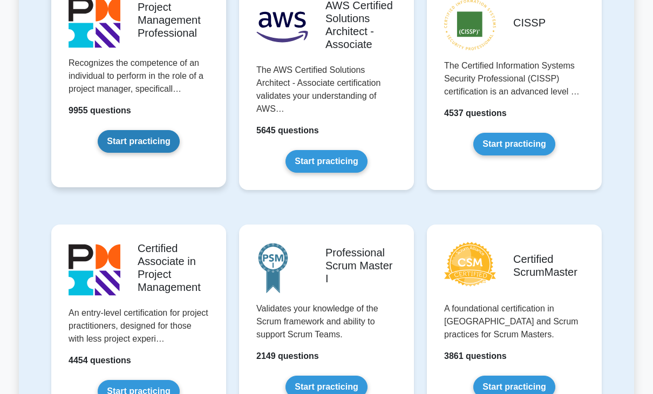
click at [147, 144] on link "Start practicing" at bounding box center [138, 141] width 81 height 23
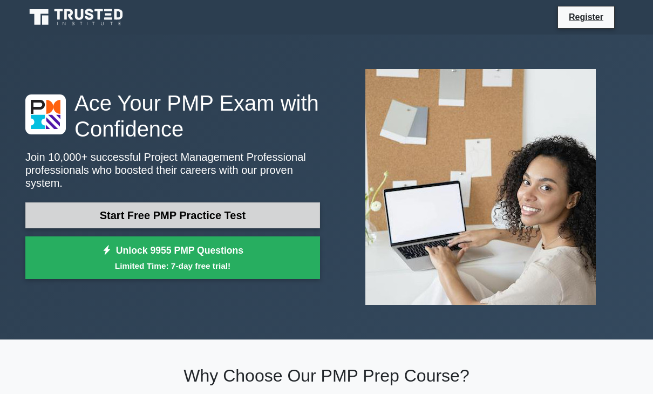
click at [147, 206] on link "Start Free PMP Practice Test" at bounding box center [172, 215] width 295 height 26
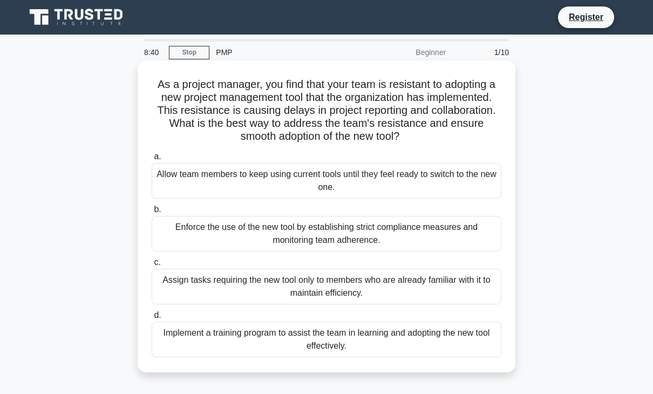
click at [190, 332] on div "Implement a training program to assist the team in learning and adopting the ne…" at bounding box center [327, 340] width 350 height 36
click at [152, 319] on input "d. Implement a training program to assist the team in learning and adopting the…" at bounding box center [152, 315] width 0 height 7
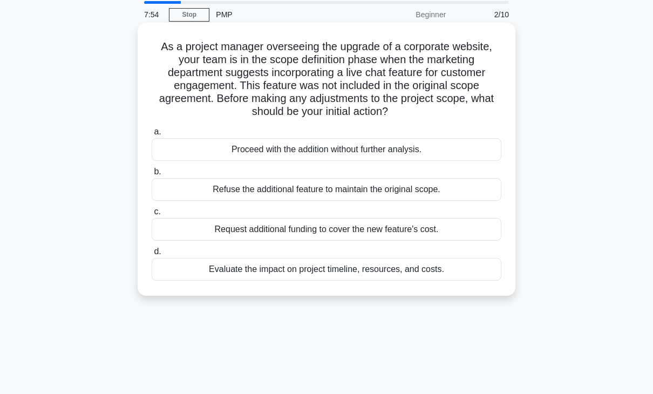
scroll to position [54, 0]
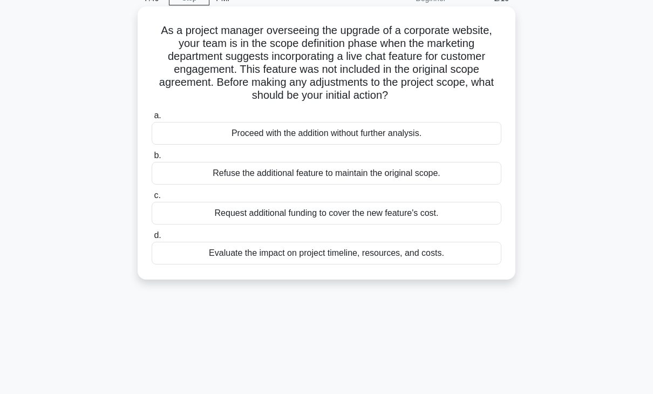
click at [258, 256] on div "Evaluate the impact on project timeline, resources, and costs." at bounding box center [327, 253] width 350 height 23
click at [152, 239] on input "d. Evaluate the impact on project timeline, resources, and costs." at bounding box center [152, 235] width 0 height 7
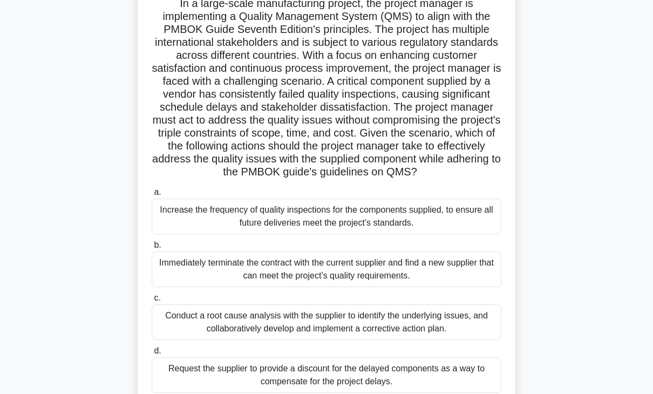
scroll to position [162, 0]
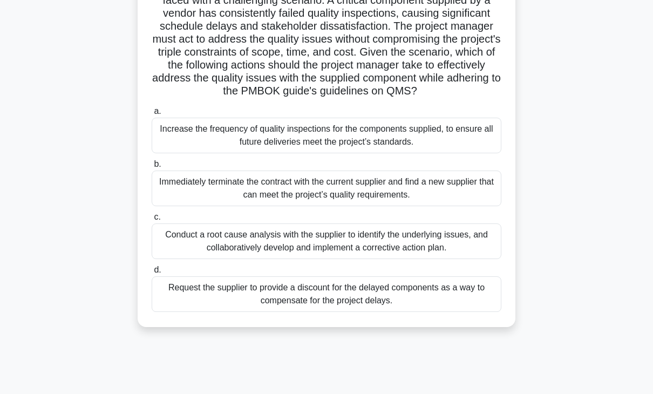
click at [276, 246] on div "Conduct a root cause analysis with the supplier to identify the underlying issu…" at bounding box center [327, 241] width 350 height 36
click at [152, 221] on input "c. Conduct a root cause analysis with the supplier to identify the underlying i…" at bounding box center [152, 217] width 0 height 7
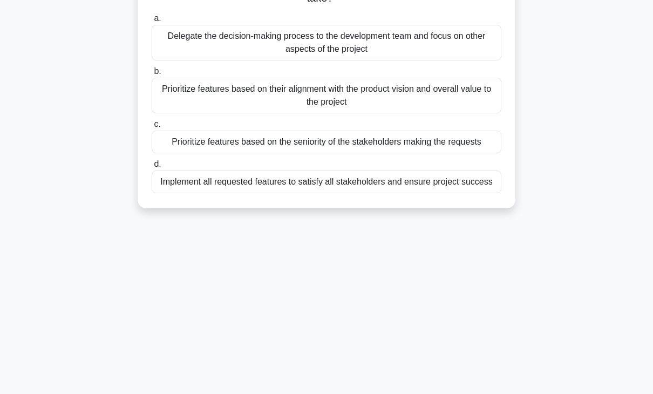
scroll to position [0, 0]
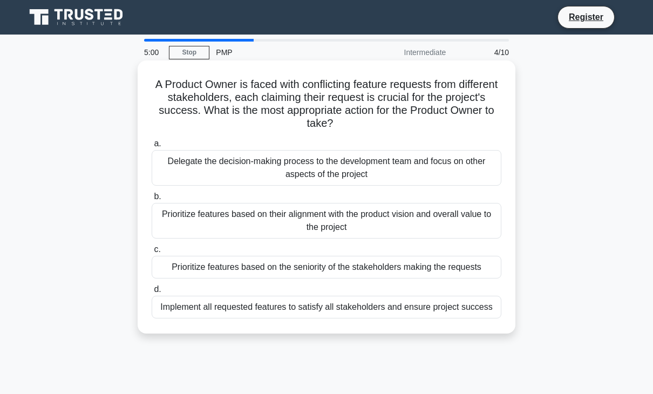
click at [310, 226] on div "Prioritize features based on their alignment with the product vision and overal…" at bounding box center [327, 221] width 350 height 36
click at [152, 200] on input "b. Prioritize features based on their alignment with the product vision and ove…" at bounding box center [152, 196] width 0 height 7
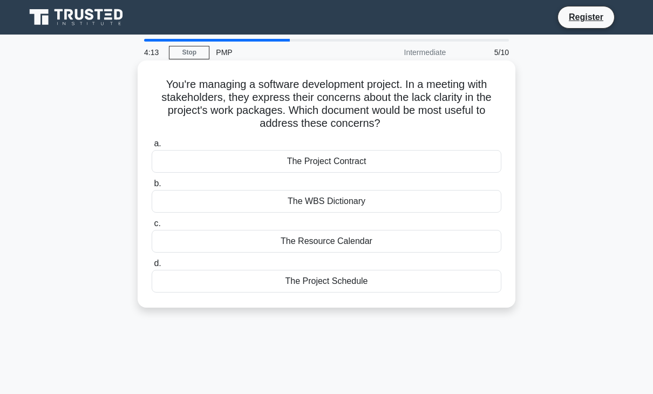
click at [334, 206] on div "The WBS Dictionary" at bounding box center [327, 201] width 350 height 23
click at [152, 187] on input "b. The WBS Dictionary" at bounding box center [152, 183] width 0 height 7
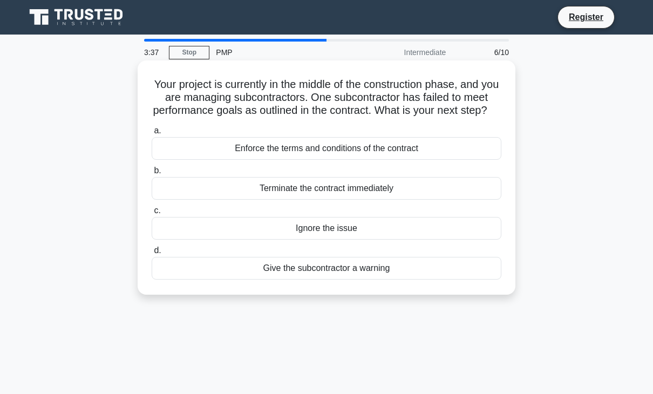
click at [307, 160] on div "Enforce the terms and conditions of the contract" at bounding box center [327, 148] width 350 height 23
click at [152, 134] on input "a. Enforce the terms and conditions of the contract" at bounding box center [152, 130] width 0 height 7
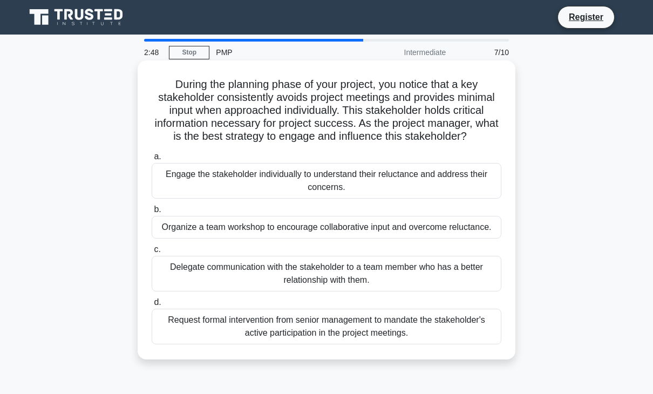
click at [296, 179] on div "Engage the stakeholder individually to understand their reluctance and address …" at bounding box center [327, 181] width 350 height 36
click at [196, 174] on div "Engage the stakeholder individually to understand their reluctance and address …" at bounding box center [327, 181] width 350 height 36
click at [152, 160] on input "a. Engage the stakeholder individually to understand their reluctance and addre…" at bounding box center [152, 156] width 0 height 7
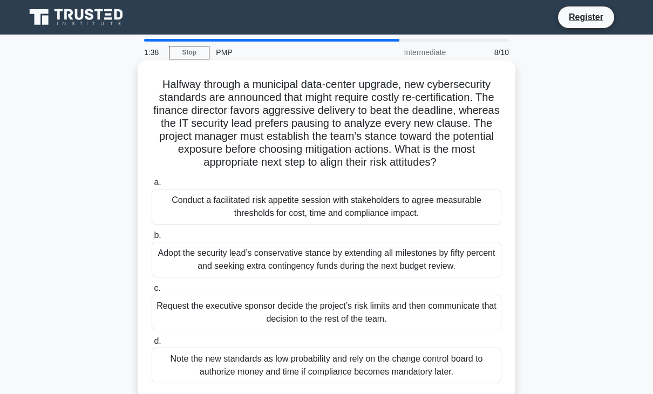
click at [303, 207] on div "Conduct a facilitated risk appetite session with stakeholders to agree measurab…" at bounding box center [327, 207] width 350 height 36
click at [152, 186] on input "a. Conduct a facilitated risk appetite session with stakeholders to agree measu…" at bounding box center [152, 182] width 0 height 7
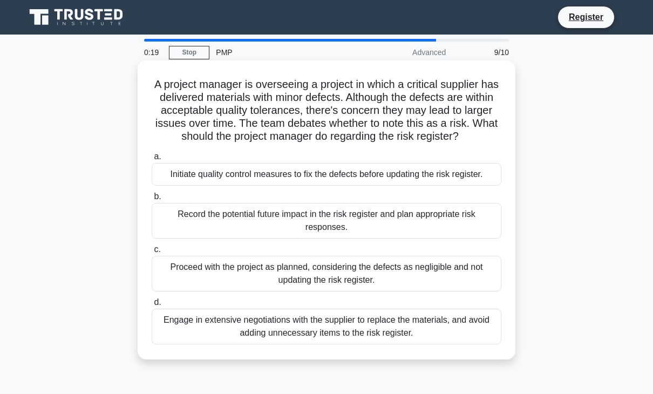
click at [288, 325] on div "Engage in extensive negotiations with the supplier to replace the materials, an…" at bounding box center [327, 327] width 350 height 36
click at [152, 306] on input "d. Engage in extensive negotiations with the supplier to replace the materials,…" at bounding box center [152, 302] width 0 height 7
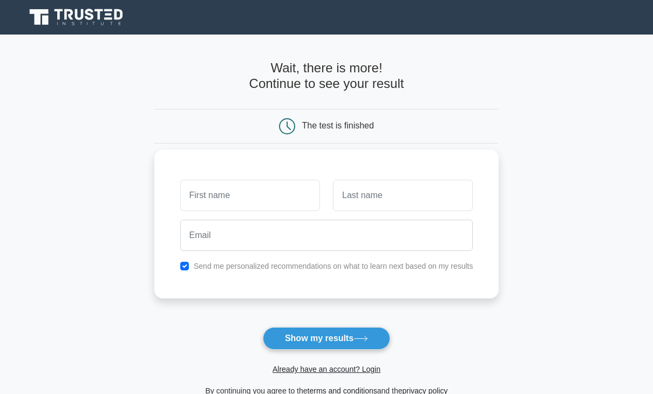
click at [231, 197] on input "text" at bounding box center [250, 195] width 140 height 31
type input "Stephen"
type input "Lurimuah"
type input "luristeve42@gmail.com"
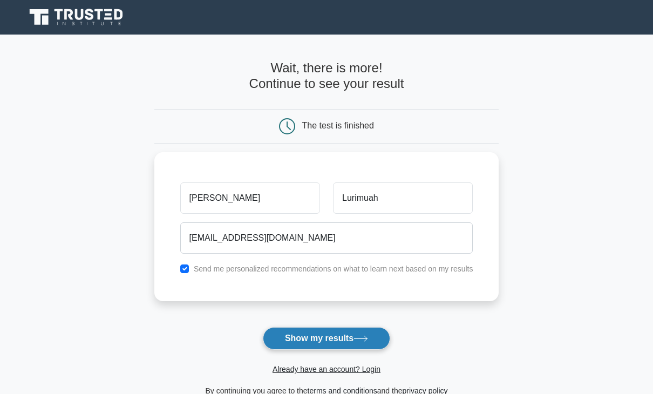
click at [297, 339] on button "Show my results" at bounding box center [326, 338] width 127 height 23
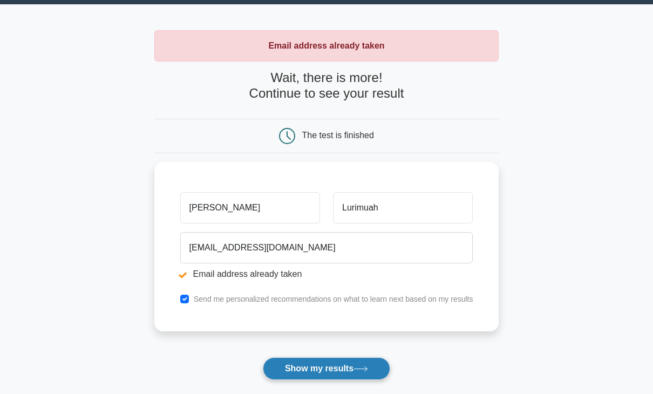
scroll to position [162, 0]
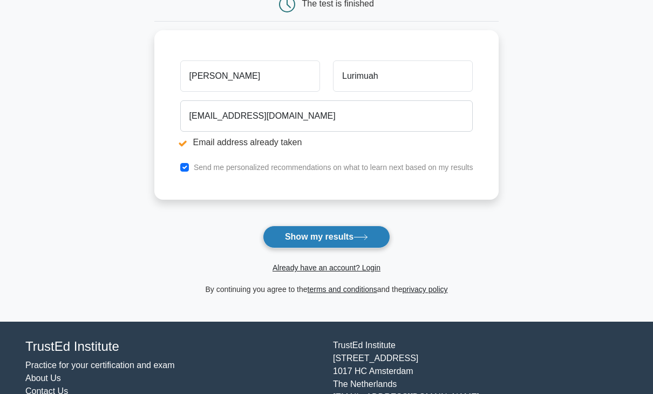
click at [302, 237] on button "Show my results" at bounding box center [326, 237] width 127 height 23
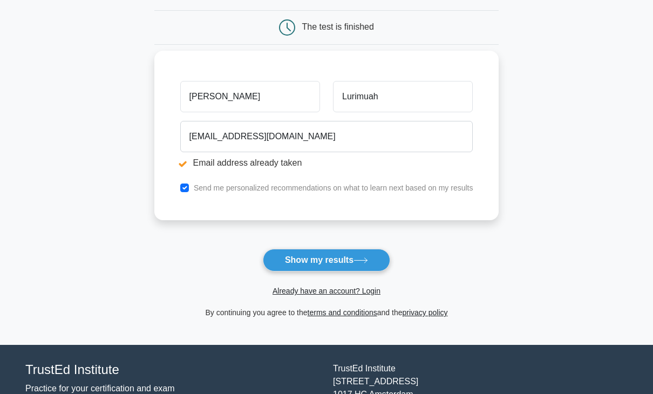
scroll to position [162, 0]
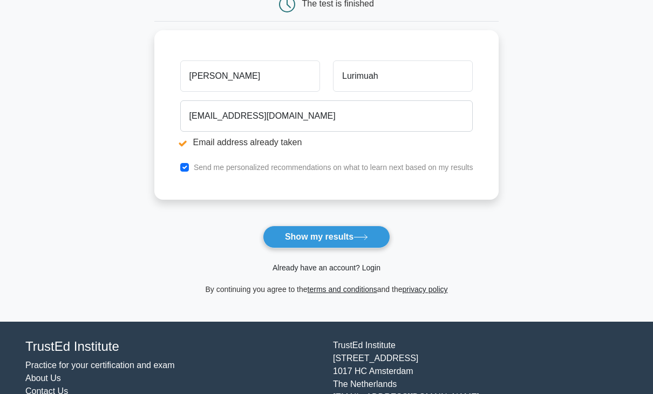
click at [329, 264] on link "Already have an account? Login" at bounding box center [326, 267] width 108 height 9
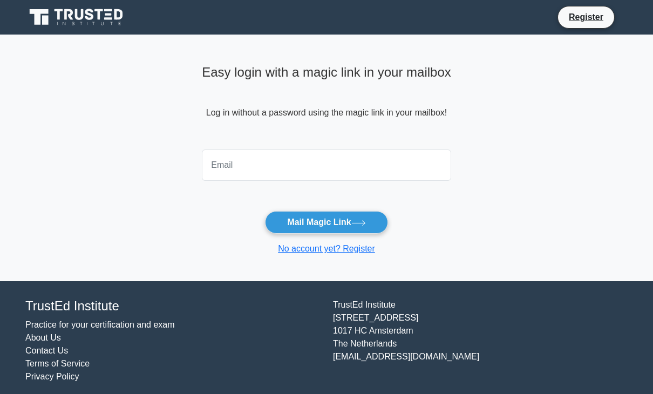
click at [265, 170] on input "email" at bounding box center [326, 164] width 249 height 31
type input "luristeve42@gmail.com"
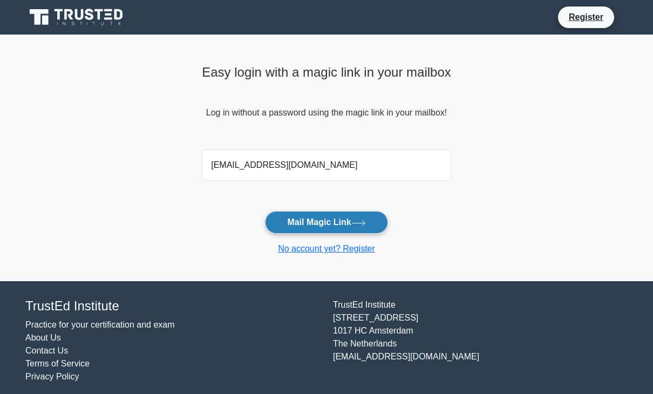
click at [313, 223] on button "Mail Magic Link" at bounding box center [326, 222] width 122 height 23
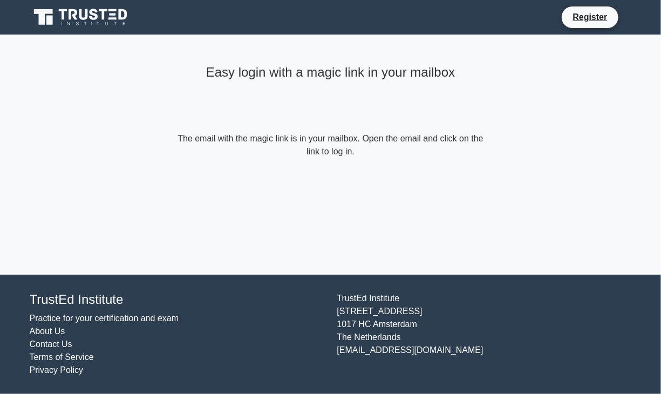
click at [327, 153] on form "The email with the magic link is in your mailbox. Open the email and click on t…" at bounding box center [330, 145] width 311 height 26
click at [241, 69] on h4 "Easy login with a magic link in your mailbox" at bounding box center [330, 73] width 311 height 16
click at [250, 99] on div "Easy login with a magic link in your mailbox" at bounding box center [330, 96] width 311 height 72
click at [281, 138] on form "The email with the magic link is in your mailbox. Open the email and click on t…" at bounding box center [330, 145] width 311 height 26
click at [284, 144] on form "The email with the magic link is in your mailbox. Open the email and click on t…" at bounding box center [330, 145] width 311 height 26
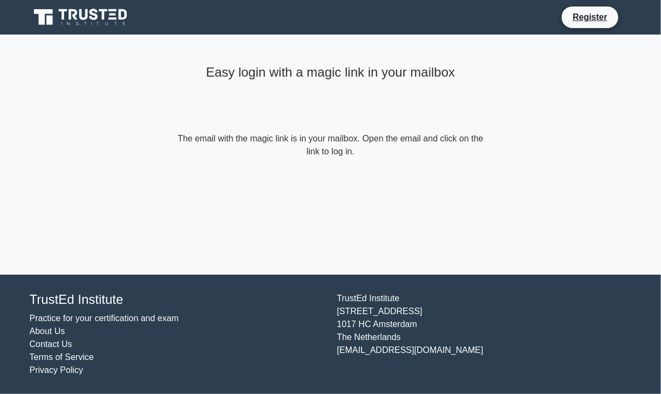
click at [222, 110] on div "Easy login with a magic link in your mailbox" at bounding box center [330, 96] width 311 height 72
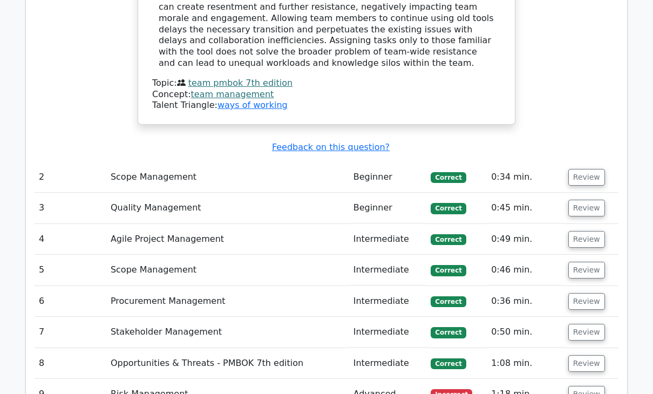
scroll to position [1447, 0]
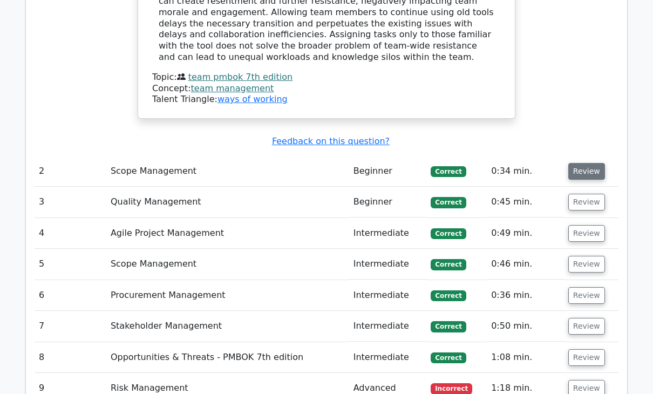
click at [583, 163] on button "Review" at bounding box center [586, 171] width 37 height 17
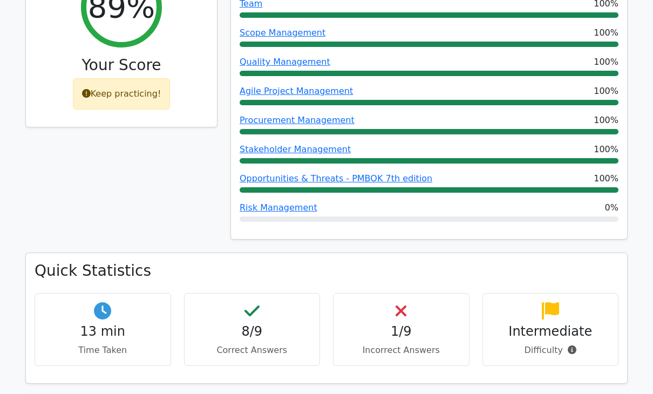
scroll to position [530, 0]
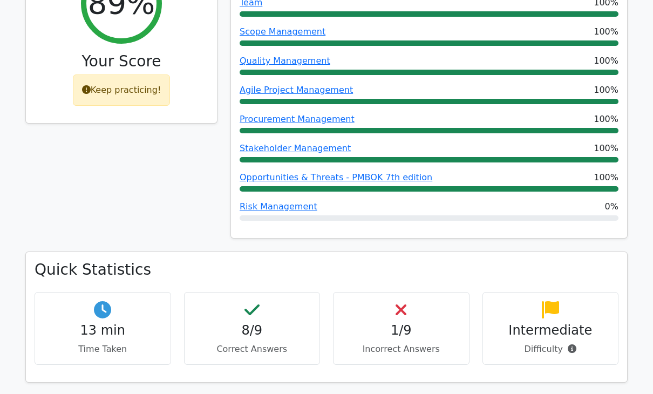
click at [117, 74] on div "Keep practicing!" at bounding box center [122, 89] width 98 height 31
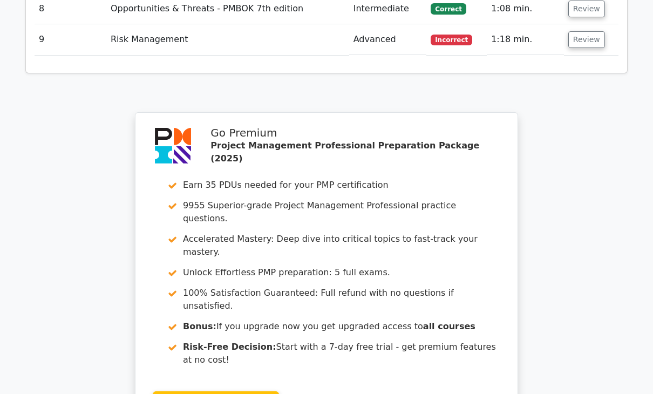
scroll to position [2473, 0]
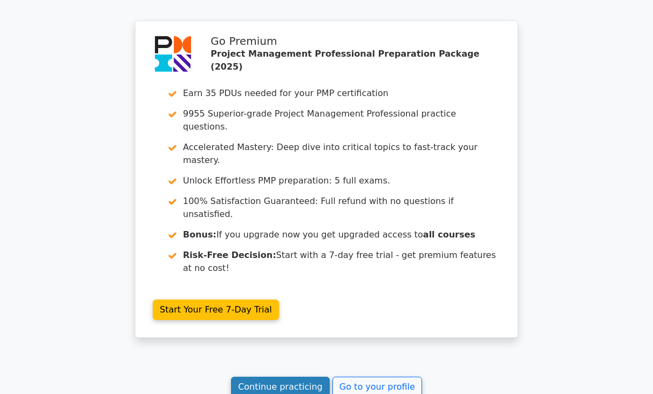
click at [297, 377] on link "Continue practicing" at bounding box center [280, 387] width 99 height 21
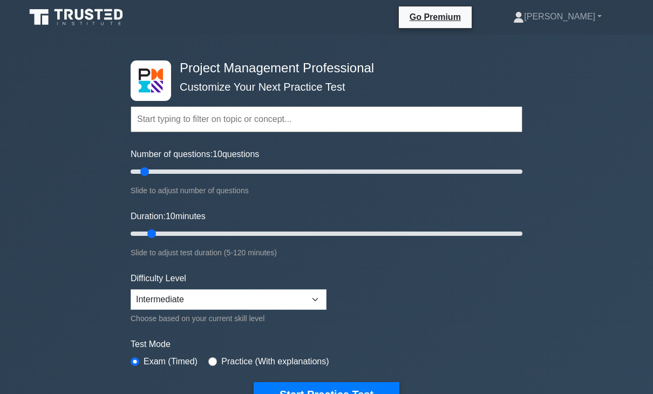
click at [159, 123] on input "text" at bounding box center [327, 119] width 392 height 26
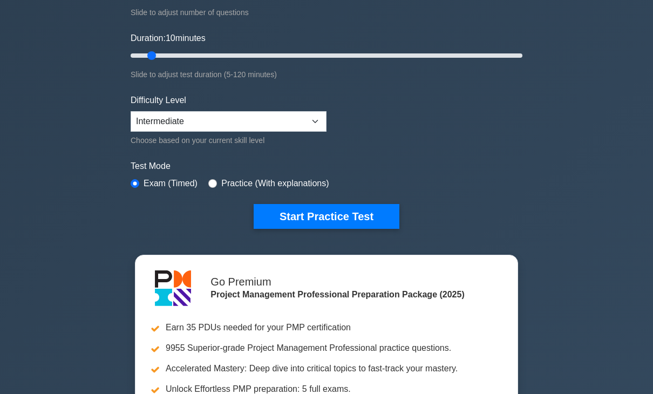
scroll to position [162, 0]
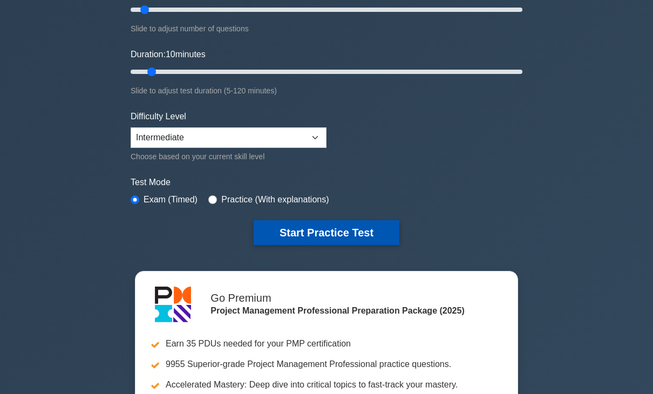
click at [304, 228] on button "Start Practice Test" at bounding box center [327, 232] width 146 height 25
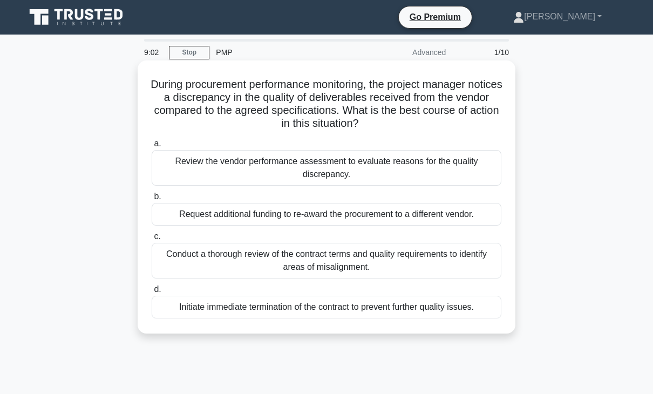
click at [317, 260] on div "Conduct a thorough review of the contract terms and quality requirements to ide…" at bounding box center [327, 261] width 350 height 36
click at [152, 240] on input "c. Conduct a thorough review of the contract terms and quality requirements to …" at bounding box center [152, 236] width 0 height 7
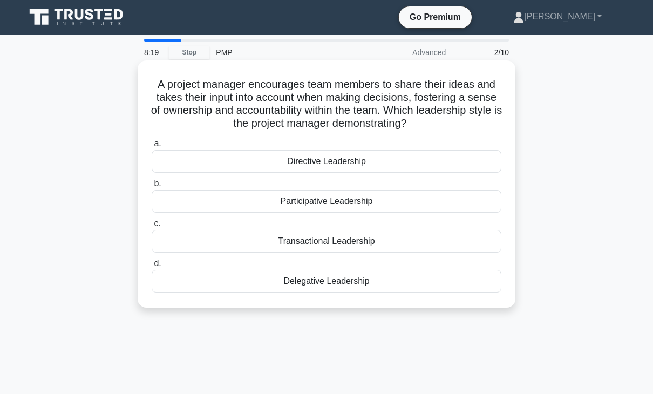
click at [320, 240] on div "Transactional Leadership" at bounding box center [327, 241] width 350 height 23
click at [152, 227] on input "c. Transactional Leadership" at bounding box center [152, 223] width 0 height 7
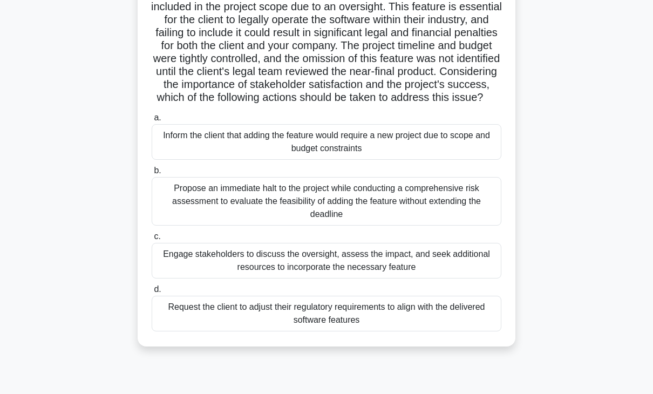
scroll to position [108, 0]
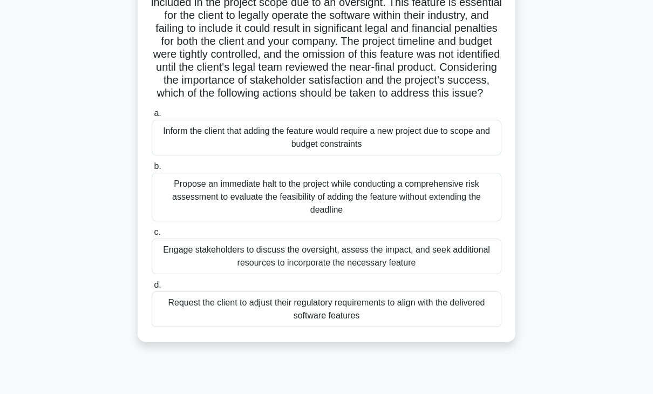
click at [397, 274] on div "Engage stakeholders to discuss the oversight, assess the impact, and seek addit…" at bounding box center [327, 256] width 350 height 36
click at [152, 236] on input "c. Engage stakeholders to discuss the oversight, assess the impact, and seek ad…" at bounding box center [152, 232] width 0 height 7
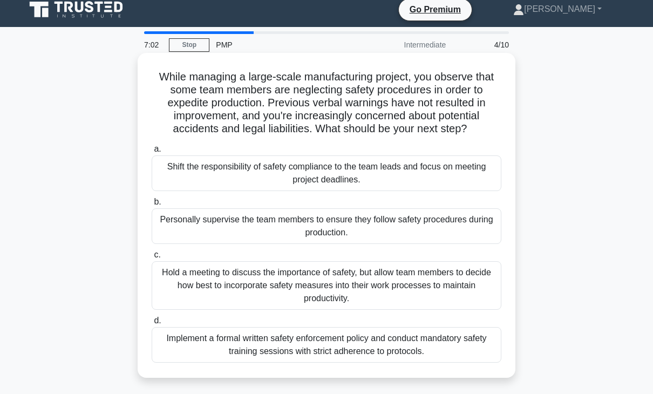
scroll to position [0, 0]
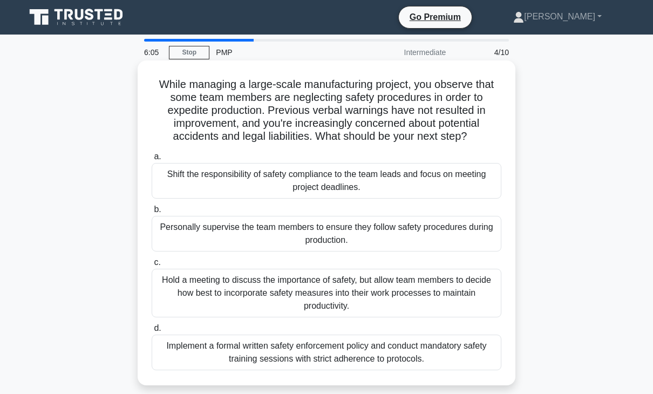
click at [389, 296] on div "Hold a meeting to discuss the importance of safety, but allow team members to d…" at bounding box center [327, 293] width 350 height 49
click at [152, 266] on input "c. Hold a meeting to discuss the importance of safety, but allow team members t…" at bounding box center [152, 262] width 0 height 7
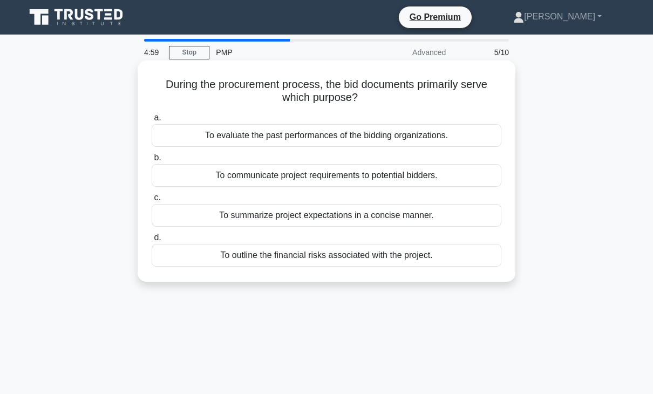
click at [406, 184] on div "To communicate project requirements to potential bidders." at bounding box center [327, 175] width 350 height 23
click at [152, 161] on input "b. To communicate project requirements to potential bidders." at bounding box center [152, 157] width 0 height 7
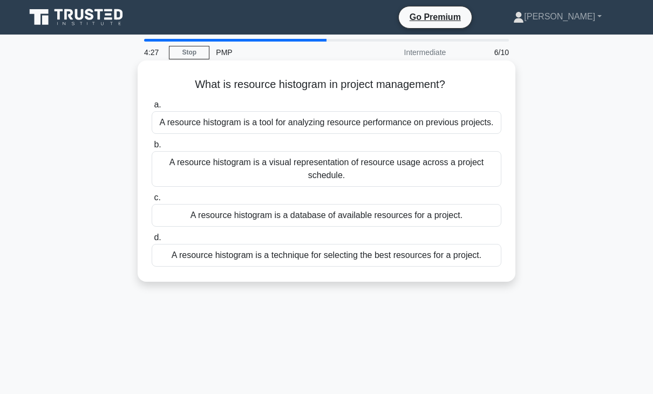
click at [359, 170] on div "A resource histogram is a visual representation of resource usage across a proj…" at bounding box center [327, 169] width 350 height 36
click at [152, 148] on input "b. A resource histogram is a visual representation of resource usage across a p…" at bounding box center [152, 144] width 0 height 7
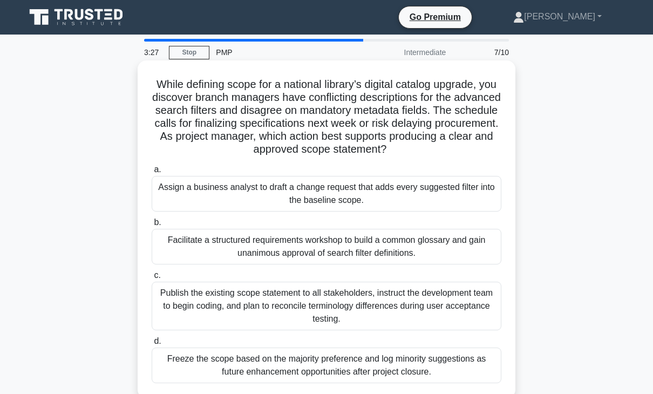
click at [380, 250] on div "Facilitate a structured requirements workshop to build a common glossary and ga…" at bounding box center [327, 247] width 350 height 36
click at [152, 226] on input "b. Facilitate a structured requirements workshop to build a common glossary and…" at bounding box center [152, 222] width 0 height 7
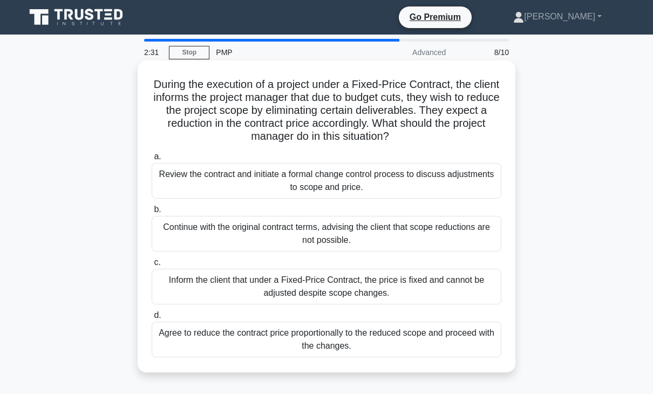
click at [335, 287] on div "Inform the client that under a Fixed-Price Contract, the price is fixed and can…" at bounding box center [327, 287] width 350 height 36
click at [152, 266] on input "c. Inform the client that under a Fixed-Price Contract, the price is fixed and …" at bounding box center [152, 262] width 0 height 7
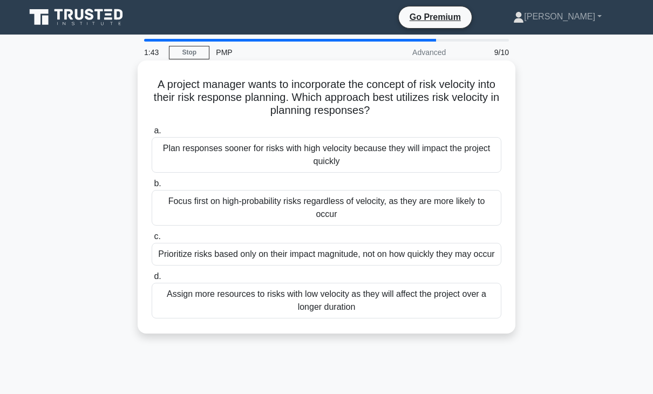
click at [354, 249] on div "Prioritize risks based only on their impact magnitude, not on how quickly they …" at bounding box center [327, 254] width 350 height 23
click at [152, 240] on input "c. Prioritize risks based only on their impact magnitude, not on how quickly th…" at bounding box center [152, 236] width 0 height 7
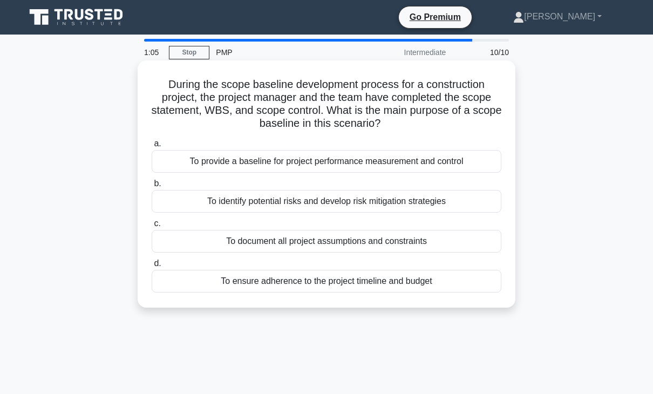
click at [313, 162] on div "To provide a baseline for project performance measurement and control" at bounding box center [327, 161] width 350 height 23
click at [152, 147] on input "a. To provide a baseline for project performance measurement and control" at bounding box center [152, 143] width 0 height 7
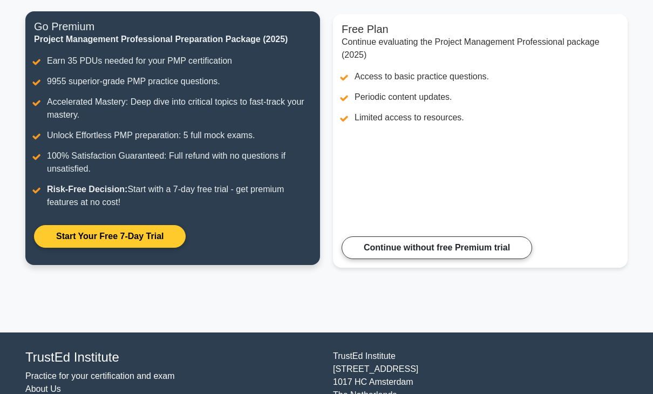
scroll to position [83, 0]
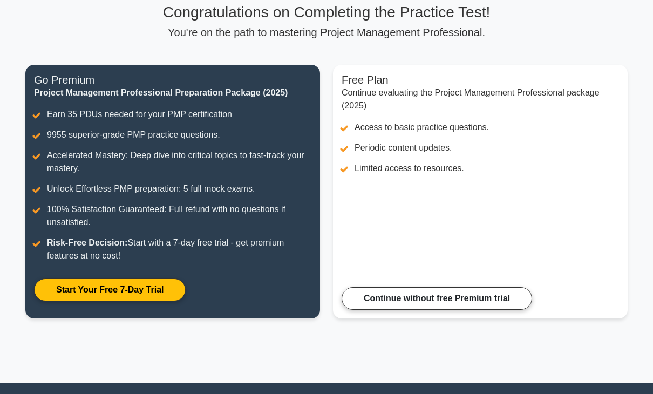
drag, startPoint x: 95, startPoint y: 51, endPoint x: 95, endPoint y: 57, distance: 6.5
click at [95, 57] on div "Congratulations on Completing the Practice Test! You're on the path to masterin…" at bounding box center [326, 167] width 615 height 328
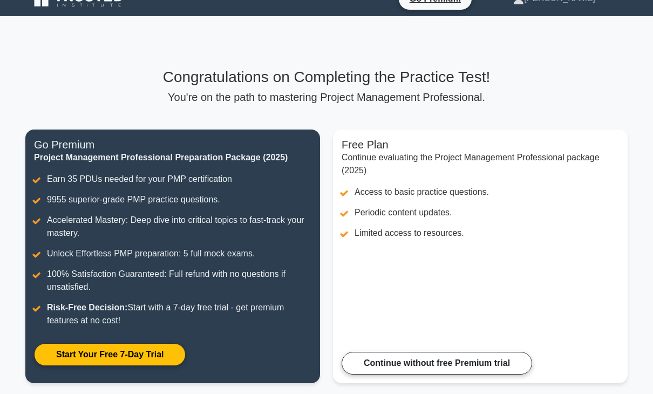
scroll to position [0, 0]
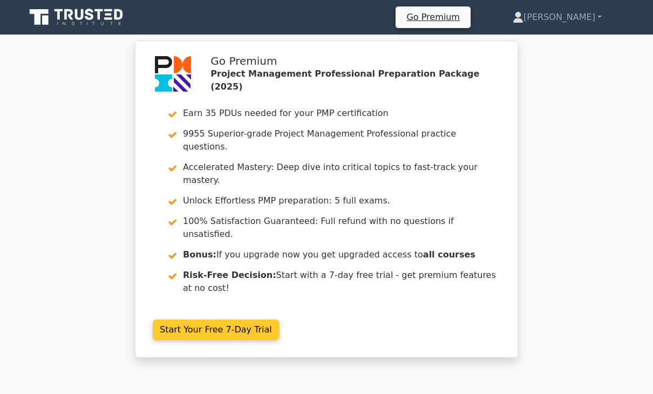
click at [226, 319] on link "Start Your Free 7-Day Trial" at bounding box center [216, 329] width 126 height 21
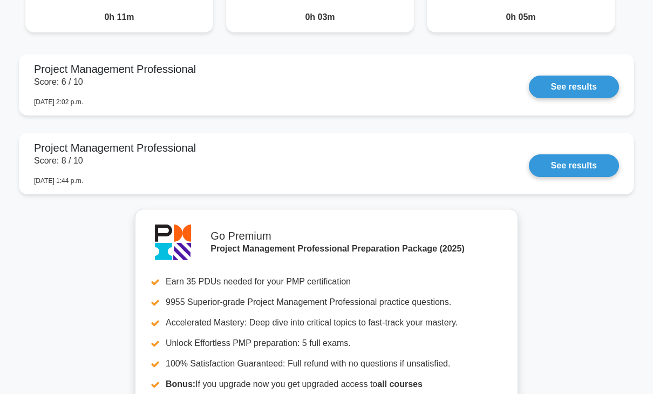
scroll to position [971, 0]
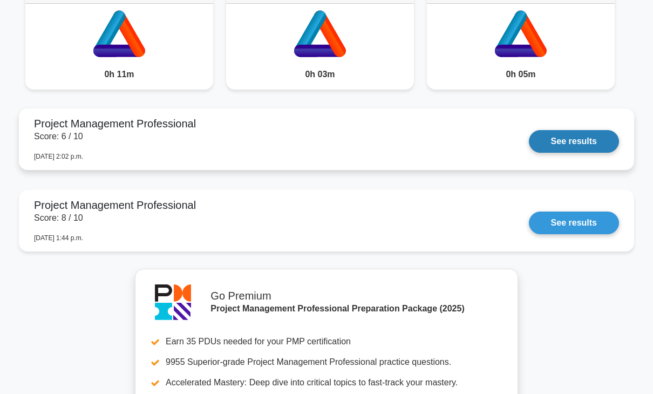
click at [578, 137] on link "See results" at bounding box center [574, 141] width 90 height 23
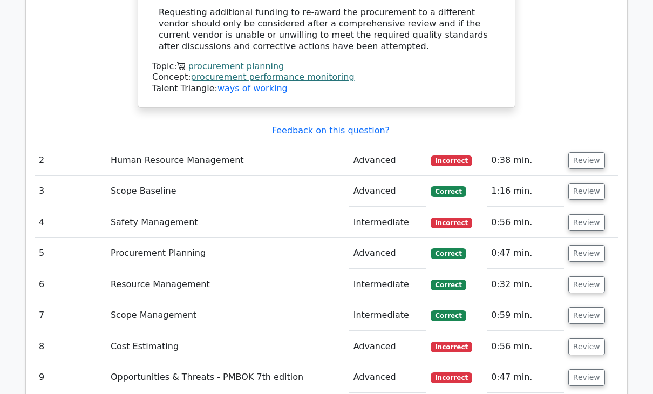
scroll to position [1511, 0]
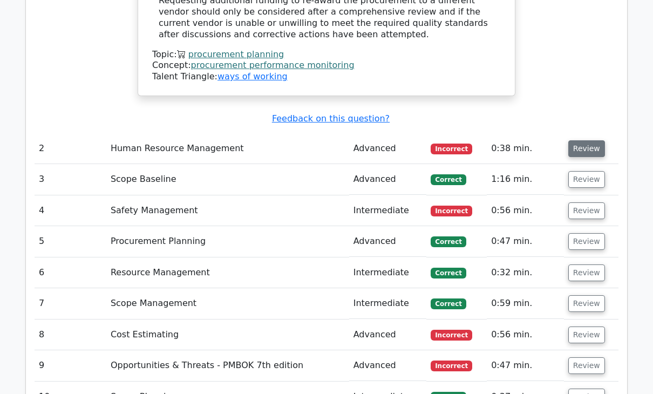
click at [589, 140] on button "Review" at bounding box center [586, 148] width 37 height 17
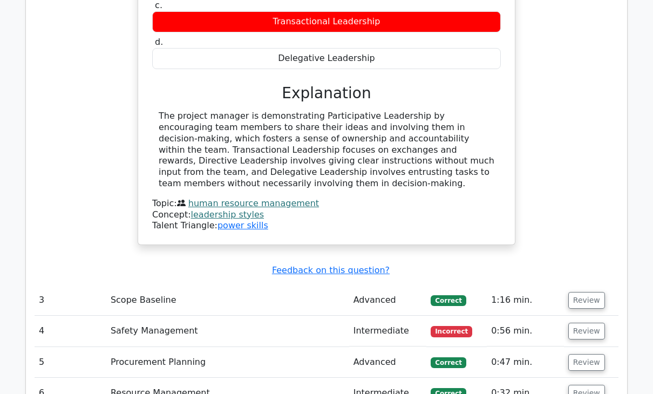
scroll to position [1834, 0]
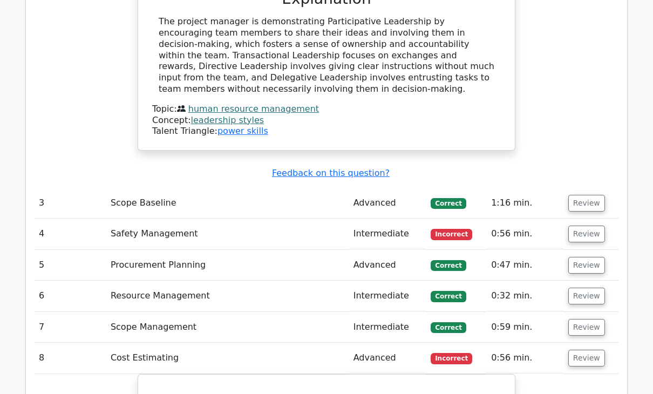
scroll to position [1948, 0]
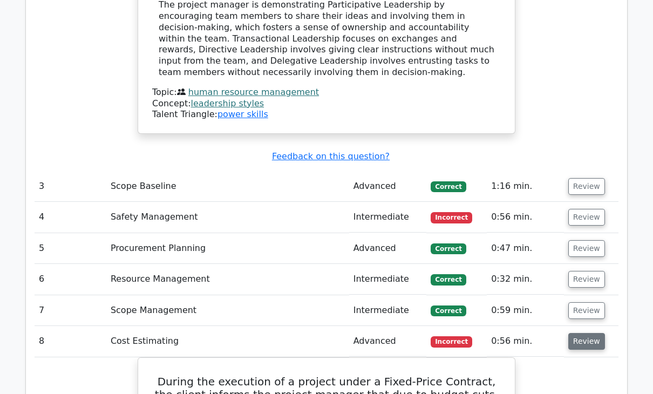
click at [583, 333] on button "Review" at bounding box center [586, 341] width 37 height 17
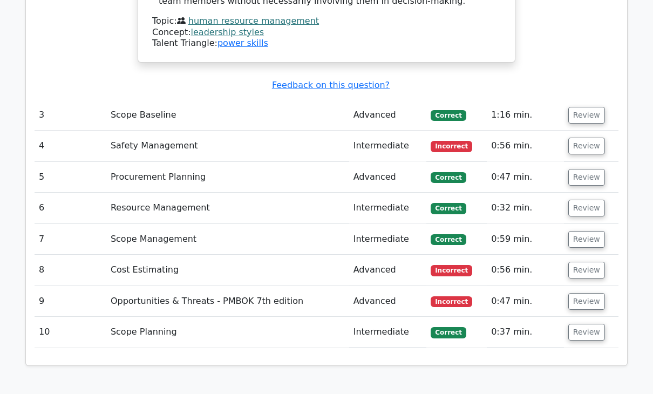
scroll to position [2020, 0]
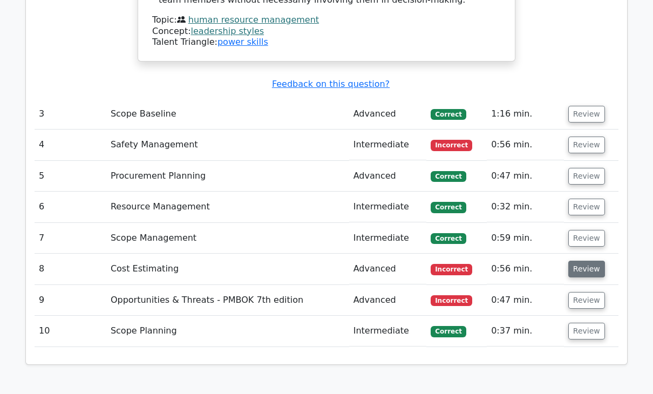
click at [584, 261] on button "Review" at bounding box center [586, 269] width 37 height 17
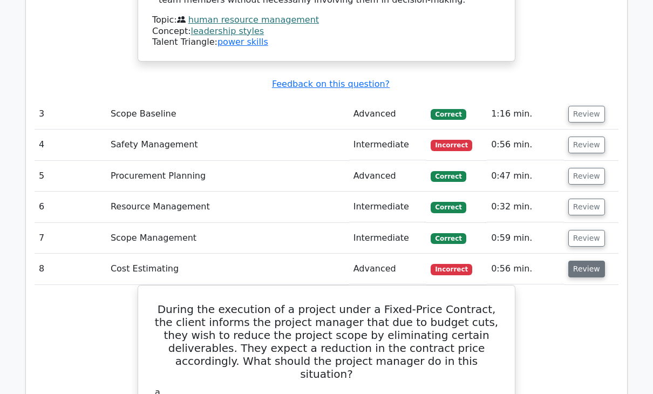
click at [589, 261] on button "Review" at bounding box center [586, 269] width 37 height 17
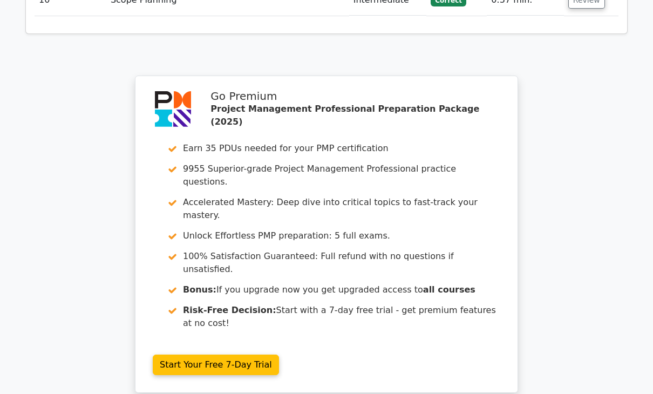
scroll to position [2290, 0]
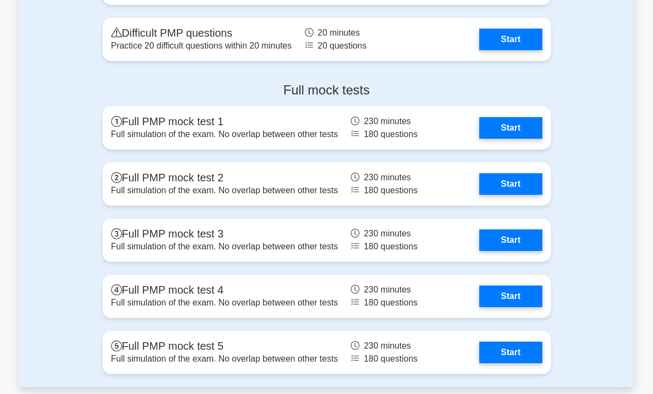
scroll to position [3615, 0]
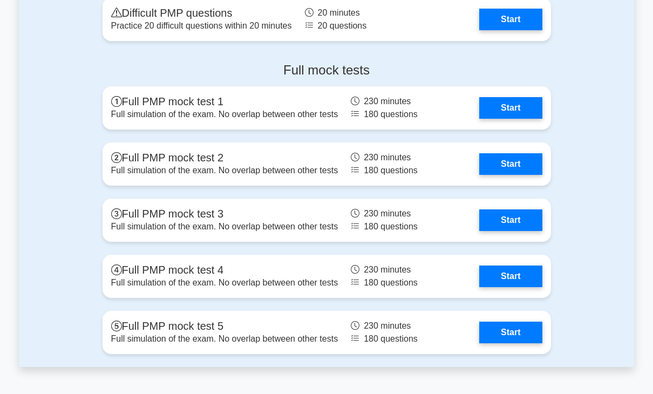
drag, startPoint x: 256, startPoint y: 87, endPoint x: 80, endPoint y: 60, distance: 177.9
click at [80, 60] on div "Full mock tests Full PMP mock test 1 Full simulation of the exam. No overlap be…" at bounding box center [326, 210] width 615 height 313
